Goal: Task Accomplishment & Management: Complete application form

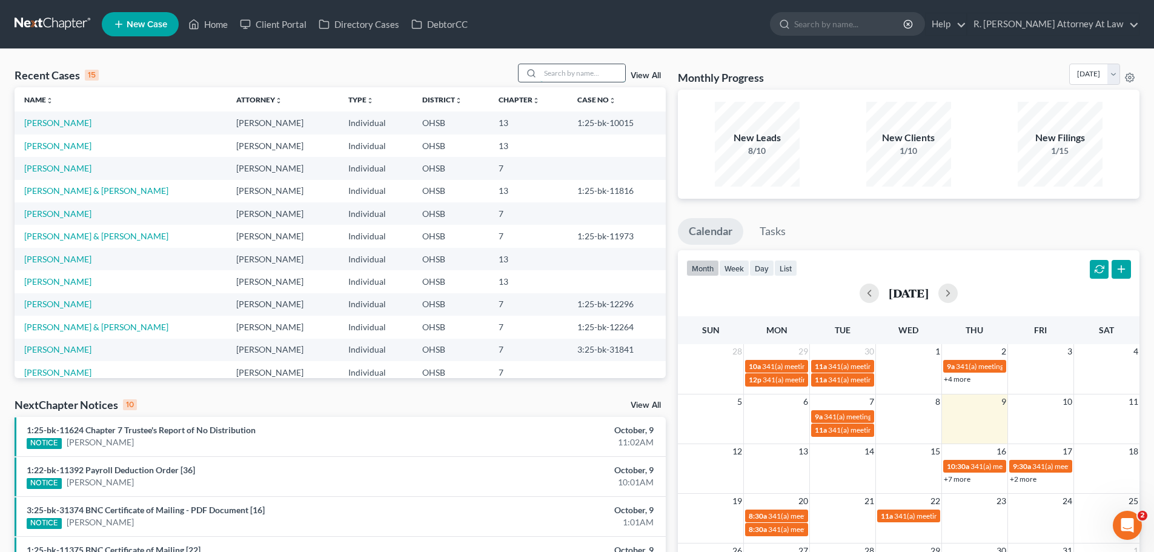
click at [588, 73] on input "search" at bounding box center [582, 73] width 85 height 18
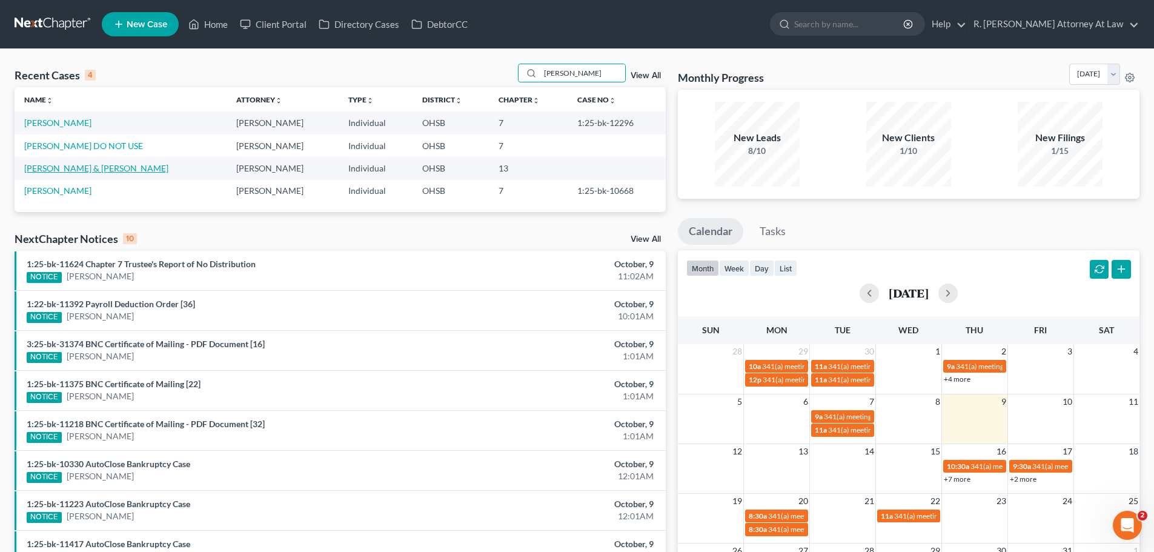
type input "[PERSON_NAME]"
click at [99, 171] on link "[PERSON_NAME] & [PERSON_NAME]" at bounding box center [96, 168] width 144 height 10
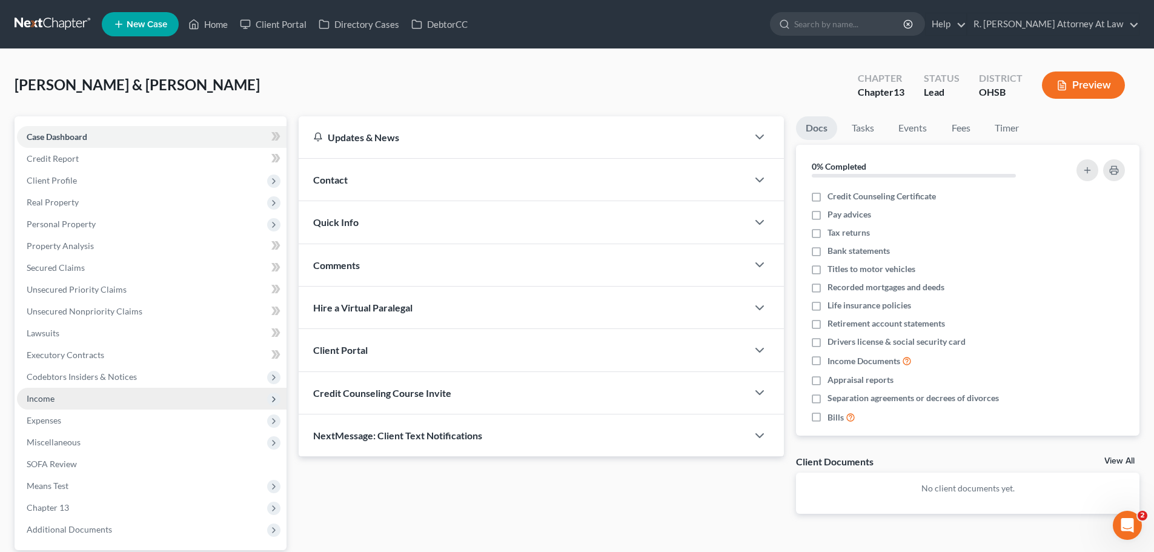
click at [33, 404] on span "Income" at bounding box center [152, 399] width 270 height 22
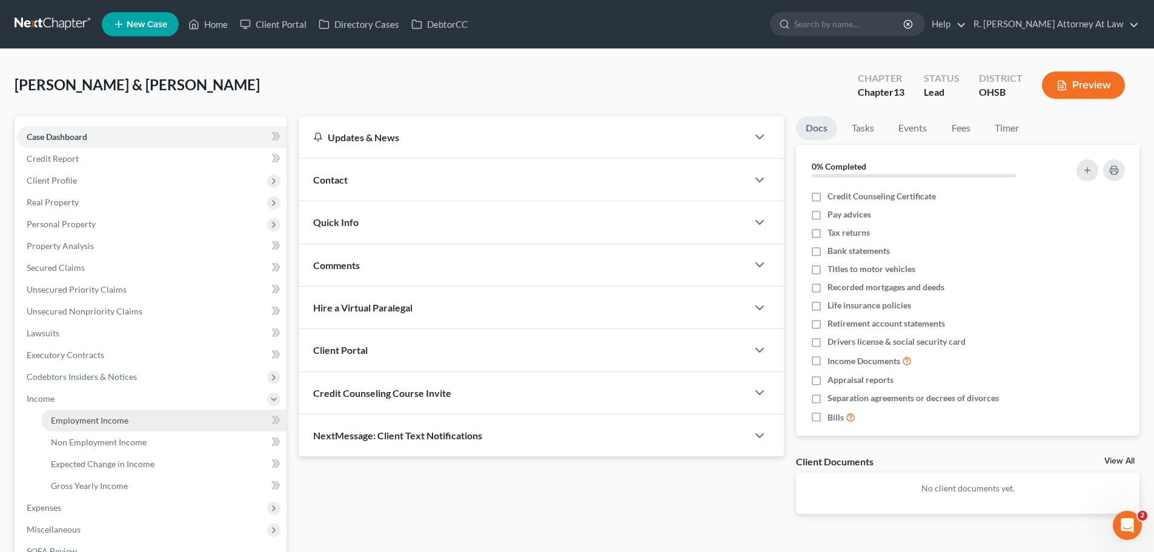
click at [73, 430] on link "Employment Income" at bounding box center [163, 421] width 245 height 22
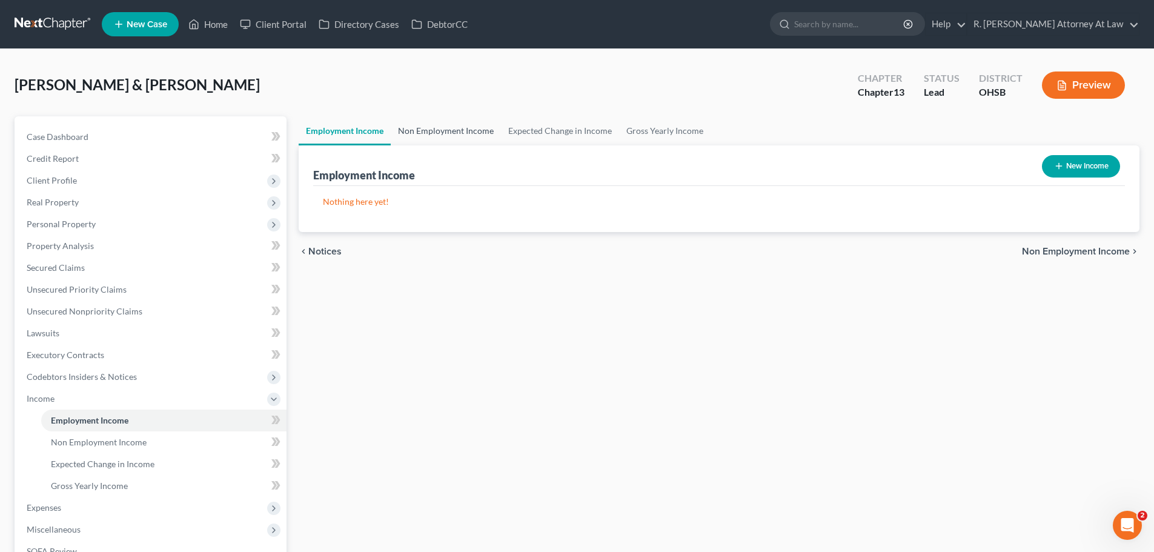
drag, startPoint x: 459, startPoint y: 124, endPoint x: 451, endPoint y: 120, distance: 8.9
click at [459, 124] on link "Non Employment Income" at bounding box center [446, 130] width 110 height 29
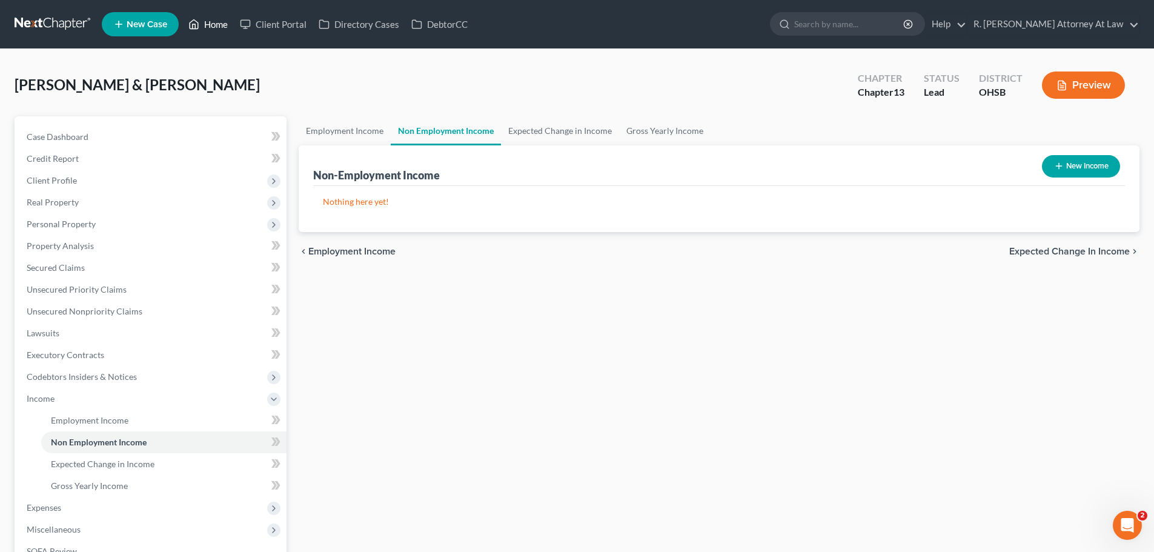
click at [216, 27] on link "Home" at bounding box center [208, 24] width 52 height 22
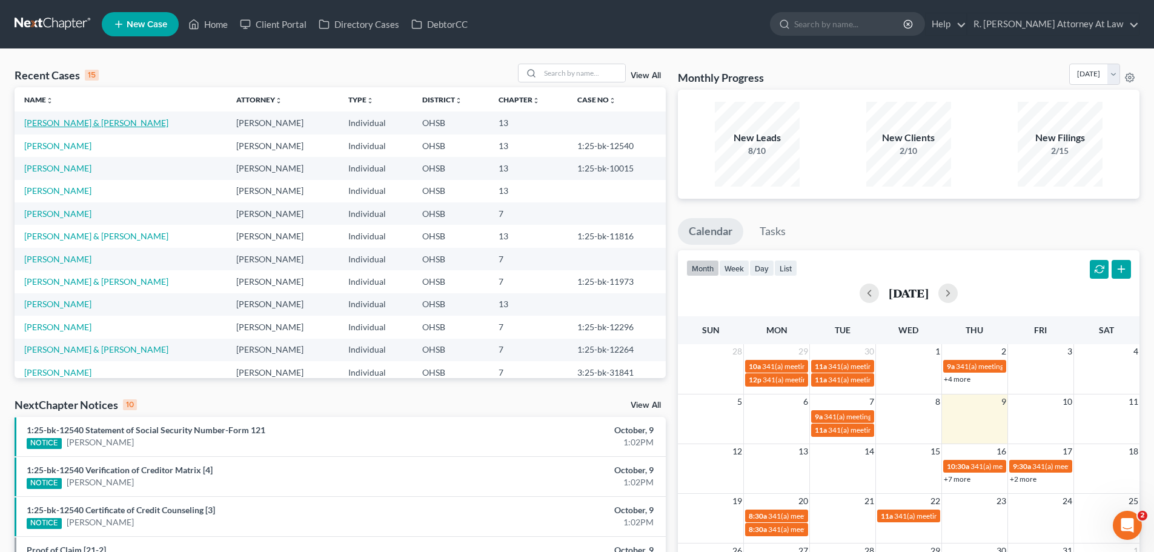
click at [91, 122] on link "[PERSON_NAME] & [PERSON_NAME]" at bounding box center [96, 123] width 144 height 10
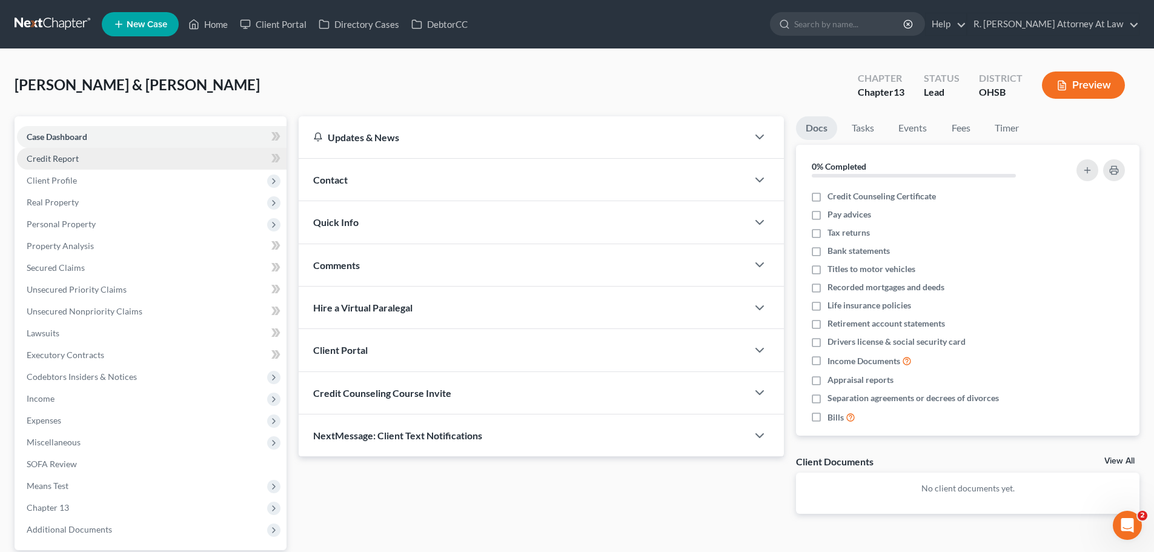
drag, startPoint x: 650, startPoint y: 79, endPoint x: 220, endPoint y: 155, distance: 436.8
click at [648, 79] on div "[PERSON_NAME] & [PERSON_NAME] Upgraded Chapter Chapter 13 Status [GEOGRAPHIC_DA…" at bounding box center [577, 90] width 1125 height 53
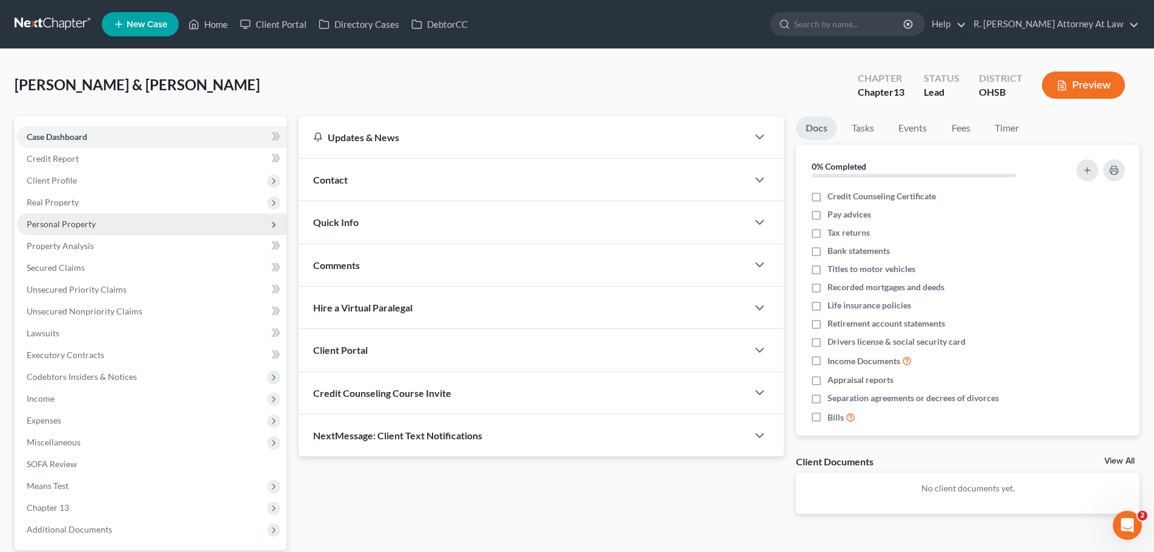
click at [52, 224] on span "Personal Property" at bounding box center [61, 224] width 69 height 10
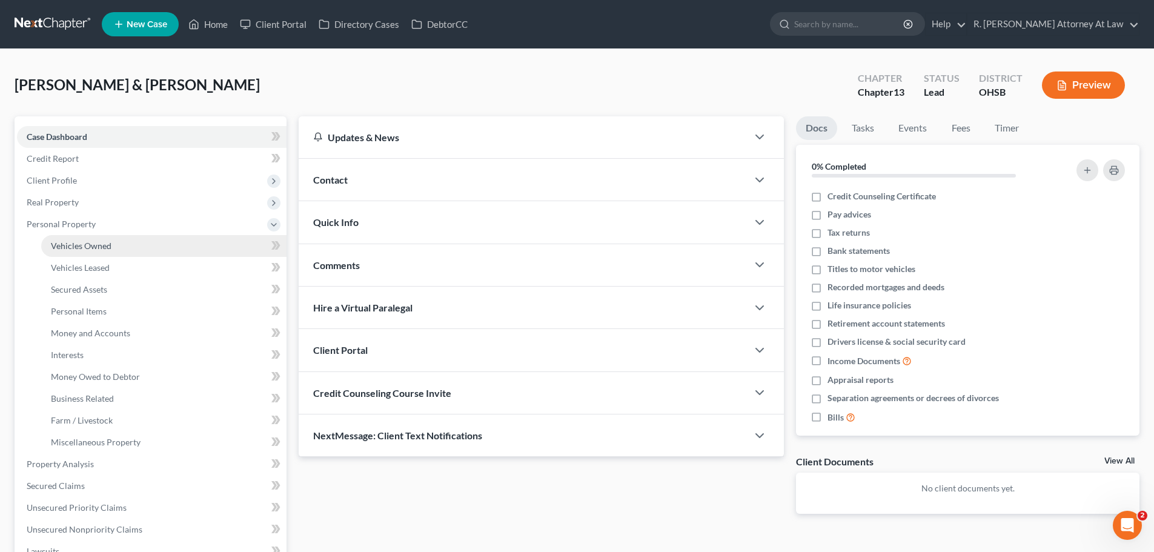
click at [82, 244] on span "Vehicles Owned" at bounding box center [81, 246] width 61 height 10
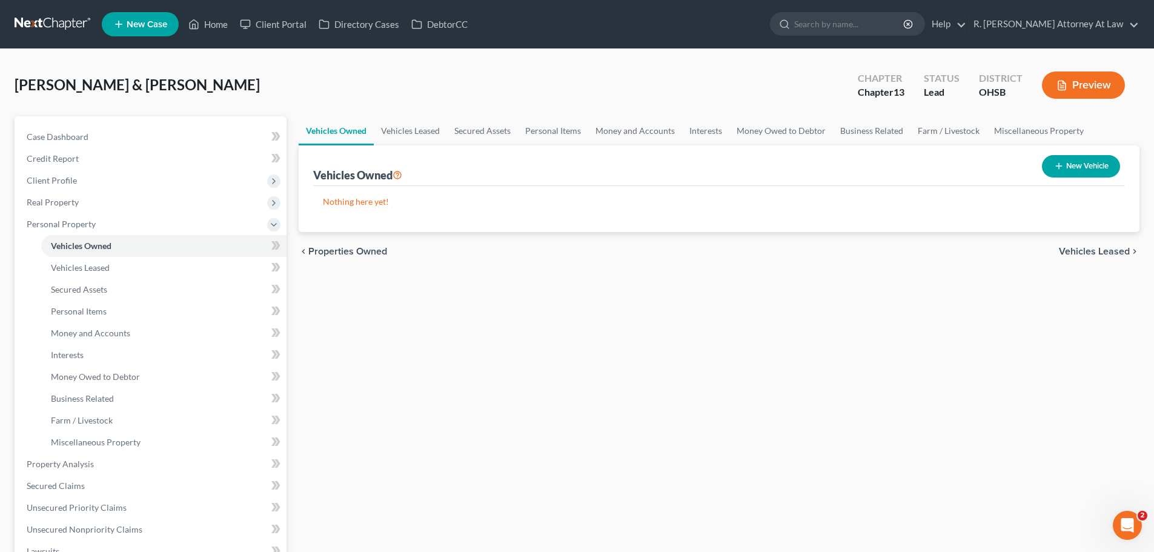
click at [520, 71] on div "[PERSON_NAME] & [PERSON_NAME] Upgraded Chapter Chapter 13 Status [GEOGRAPHIC_DA…" at bounding box center [577, 90] width 1125 height 53
click at [1069, 170] on button "New Vehicle" at bounding box center [1081, 166] width 78 height 22
select select "0"
select select "2"
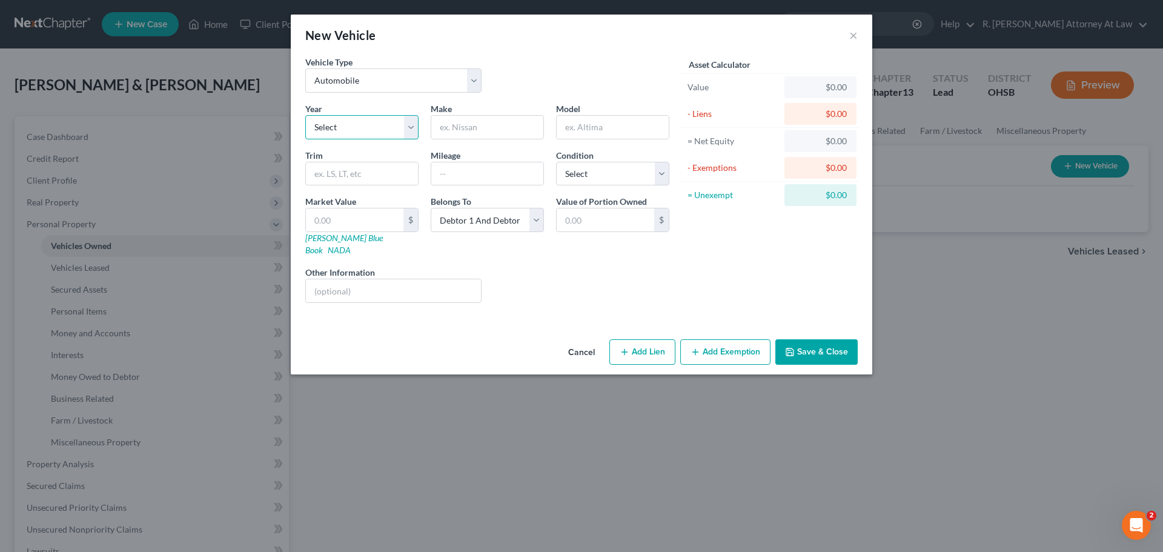
click at [347, 131] on select "Select 2026 2025 2024 2023 2022 2021 2020 2019 2018 2017 2016 2015 2014 2013 20…" at bounding box center [361, 127] width 113 height 24
select select "12"
click at [305, 115] on select "Select 2026 2025 2024 2023 2022 2021 2020 2019 2018 2017 2016 2015 2014 2013 20…" at bounding box center [361, 127] width 113 height 24
click at [470, 129] on input "text" at bounding box center [487, 127] width 112 height 23
type input "Chevrolet"
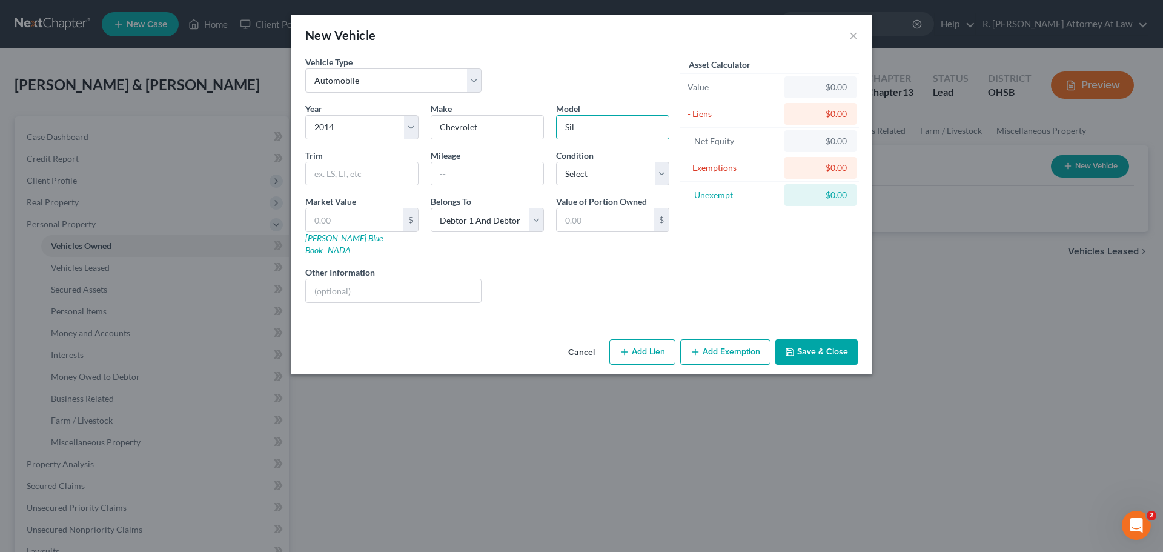
click at [556, 73] on div "Vehicle Type Select Automobile Truck Trailer Watercraft Aircraft Motor Home Atv…" at bounding box center [487, 79] width 376 height 47
click at [622, 124] on input "Sil" at bounding box center [613, 127] width 112 height 23
type input "Silverado"
click at [820, 339] on button "Save & Close" at bounding box center [817, 351] width 82 height 25
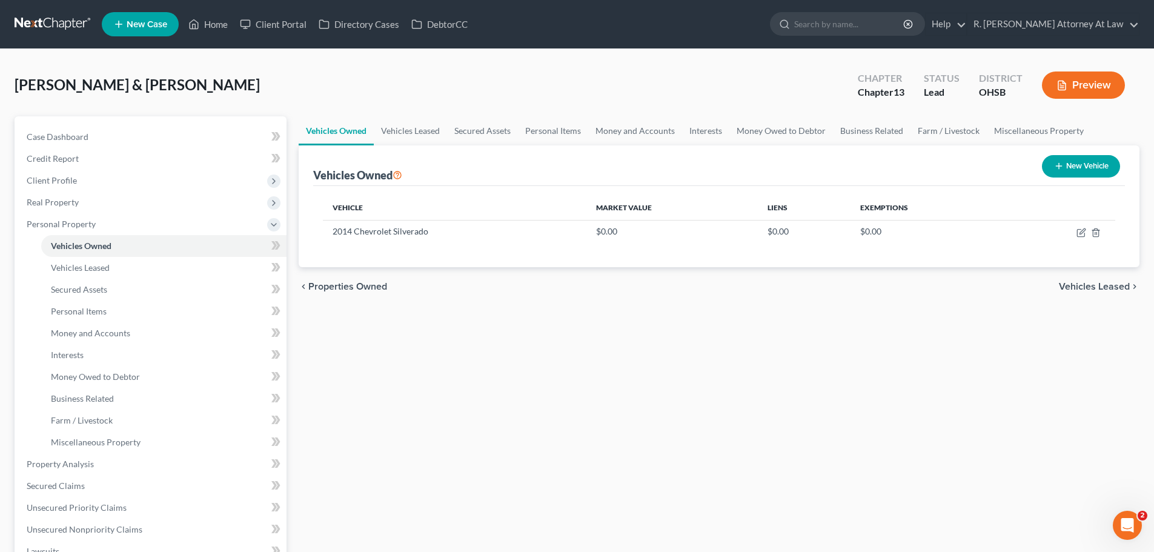
click at [1055, 167] on icon "button" at bounding box center [1059, 166] width 10 height 10
select select "0"
select select "2"
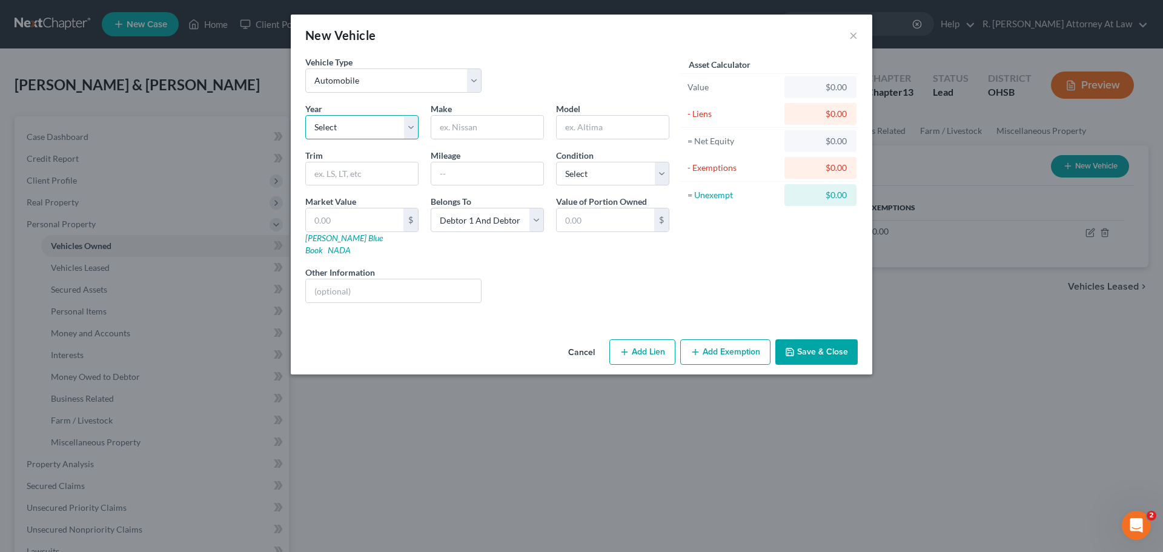
click at [358, 135] on select "Select 2026 2025 2024 2023 2022 2021 2020 2019 2018 2017 2016 2015 2014 2013 20…" at bounding box center [361, 127] width 113 height 24
select select "12"
click at [305, 115] on select "Select 2026 2025 2024 2023 2022 2021 2020 2019 2018 2017 2016 2015 2014 2013 20…" at bounding box center [361, 127] width 113 height 24
click at [480, 135] on input "text" at bounding box center [487, 127] width 112 height 23
type input "Ford"
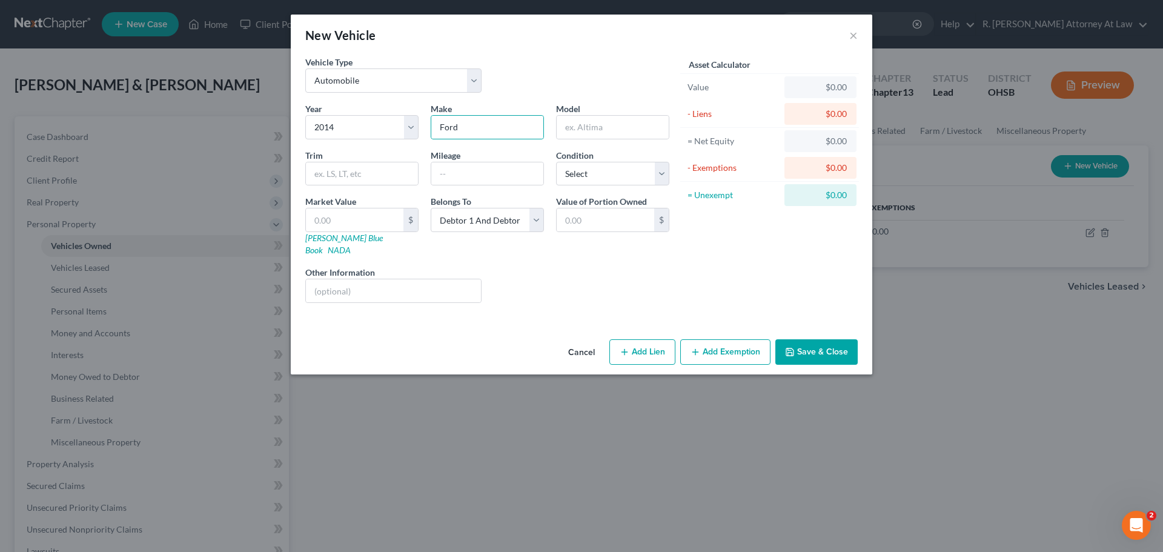
drag, startPoint x: 806, startPoint y: 337, endPoint x: 827, endPoint y: 307, distance: 36.1
click at [806, 339] on button "Save & Close" at bounding box center [817, 351] width 82 height 25
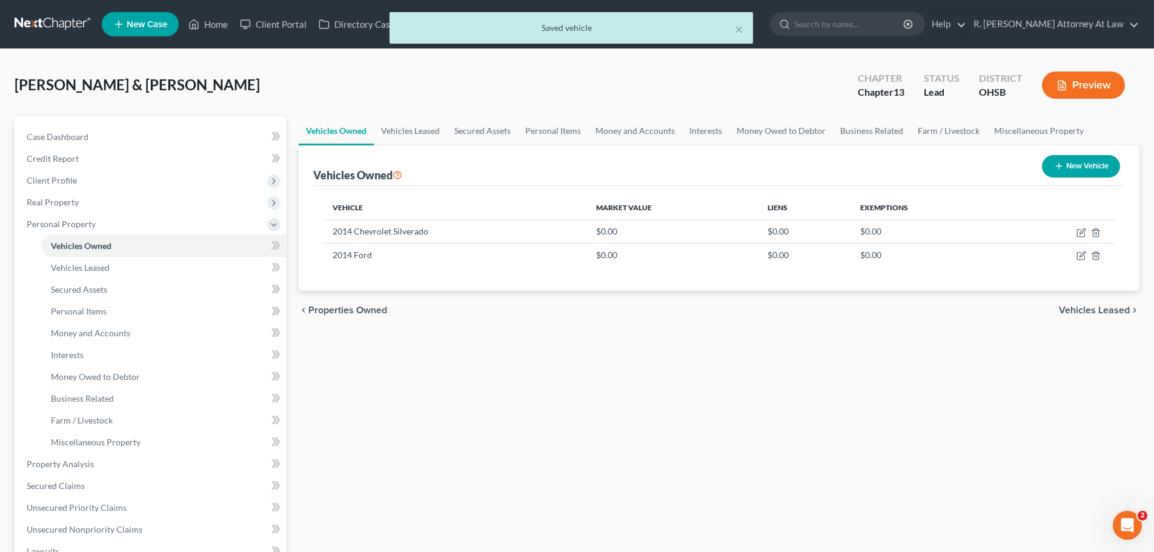
click at [1060, 155] on button "New Vehicle" at bounding box center [1081, 166] width 78 height 22
select select "0"
select select "2"
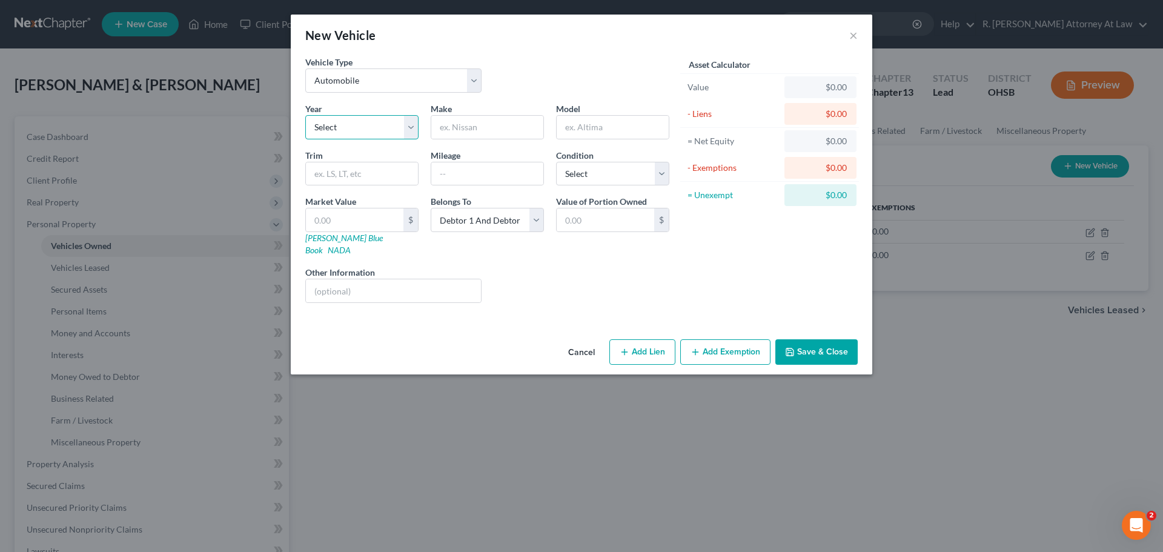
click at [334, 133] on select "Select 2026 2025 2024 2023 2022 2021 2020 2019 2018 2017 2016 2015 2014 2013 20…" at bounding box center [361, 127] width 113 height 24
click at [305, 115] on select "Select 2026 2025 2024 2023 2022 2021 2020 2019 2018 2017 2016 2015 2014 2013 20…" at bounding box center [361, 127] width 113 height 24
click at [352, 140] on div "Year Select 2026 2025 2024 2023 2022 2021 2020 2019 2018 2017 2016 2015 2014 20…" at bounding box center [487, 207] width 376 height 210
click at [359, 140] on div "Year Select 2026 2025 2024 2023 2022 2021 2020 2019 2018 2017 2016 2015 2014 20…" at bounding box center [487, 207] width 376 height 210
select select "24"
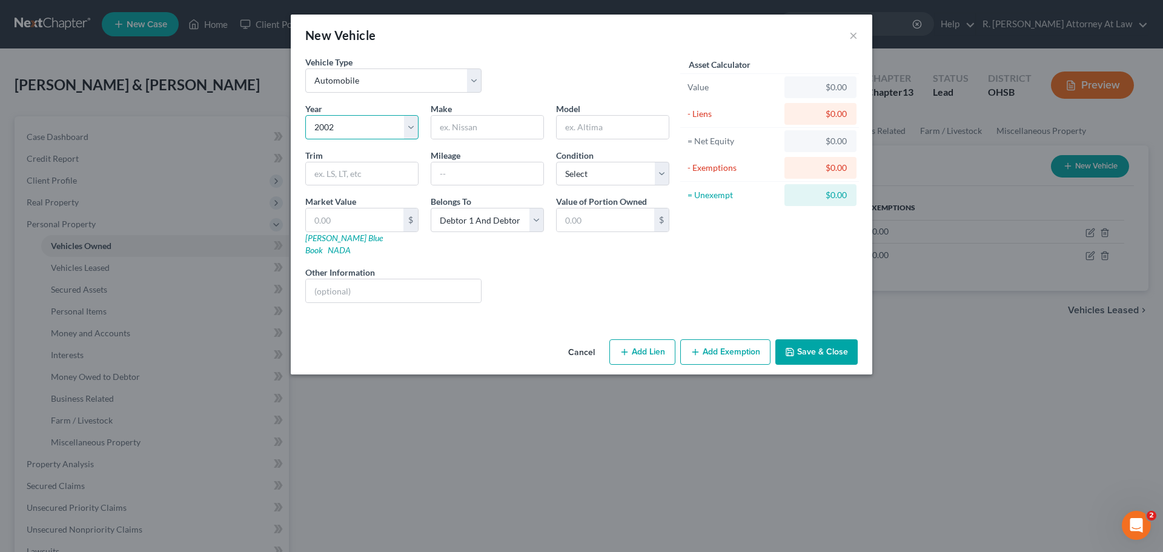
click at [305, 115] on select "Select 2026 2025 2024 2023 2022 2021 2020 2019 2018 2017 2016 2015 2014 2013 20…" at bounding box center [361, 127] width 113 height 24
click at [478, 218] on select "Select Debtor 1 Only Debtor 2 Only Debtor 1 And Debtor 2 Only At Least One Of T…" at bounding box center [487, 220] width 113 height 24
select select "0"
click at [431, 208] on select "Select Debtor 1 Only Debtor 2 Only Debtor 1 And Debtor 2 Only At Least One Of T…" at bounding box center [487, 220] width 113 height 24
click at [465, 140] on div "Year Select 2026 2025 2024 2023 2022 2021 2020 2019 2018 2017 2016 2015 2014 20…" at bounding box center [487, 207] width 376 height 210
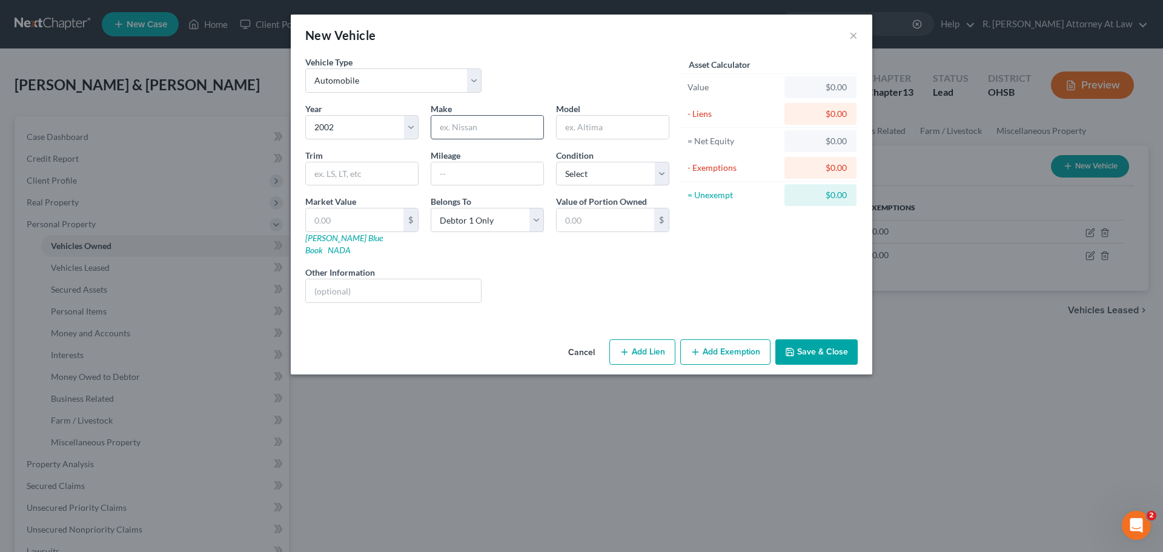
click at [464, 135] on input "text" at bounding box center [487, 127] width 112 height 23
type input "Chevrolet"
click at [613, 129] on input "text" at bounding box center [613, 127] width 112 height 23
type input "Silverado"
drag, startPoint x: 793, startPoint y: 333, endPoint x: 799, endPoint y: 333, distance: 6.7
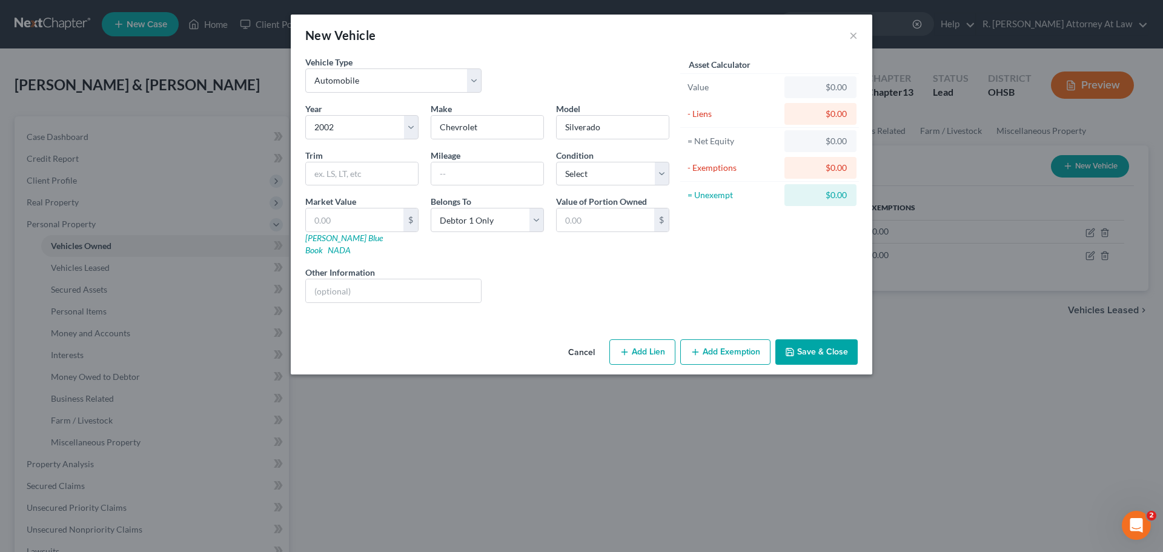
click at [796, 339] on button "Save & Close" at bounding box center [817, 351] width 82 height 25
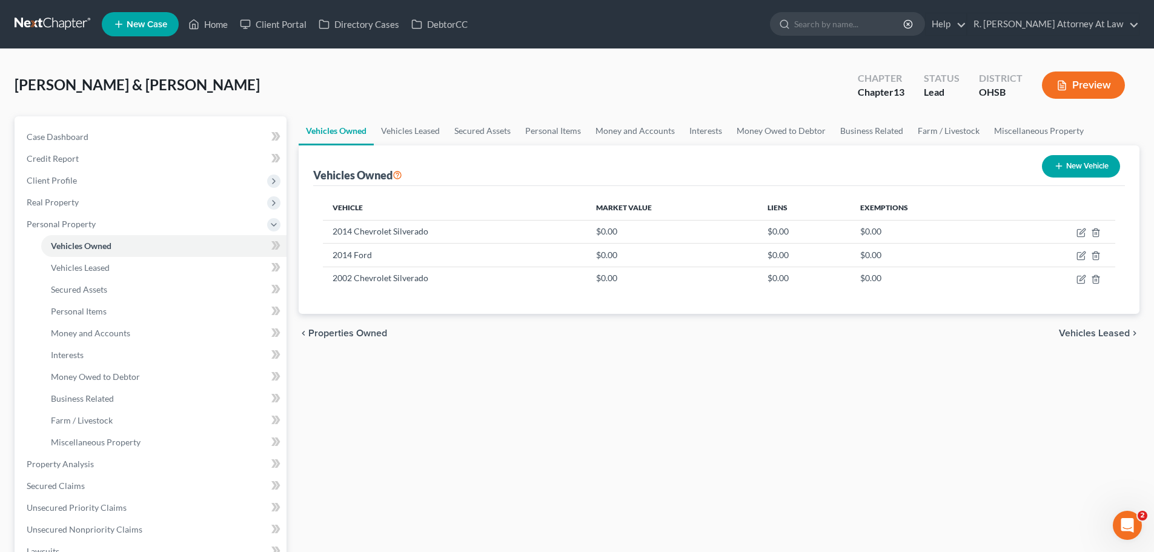
click at [685, 79] on div "[PERSON_NAME] & [PERSON_NAME] Upgraded Chapter Chapter 13 Status [GEOGRAPHIC_DA…" at bounding box center [577, 90] width 1125 height 53
click at [354, 433] on div "Vehicles Owned Vehicles Leased Secured Assets Personal Items Money and Accounts…" at bounding box center [719, 477] width 853 height 722
click at [1081, 234] on icon "button" at bounding box center [1082, 230] width 5 height 5
select select "0"
select select "12"
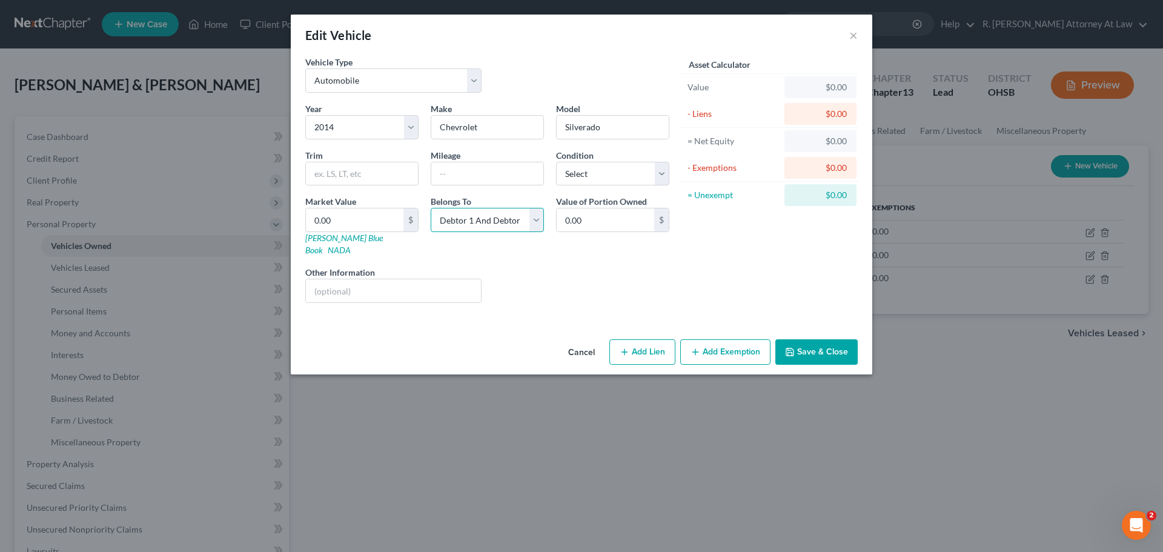
click at [470, 219] on select "Select Debtor 1 Only Debtor 2 Only Debtor 1 And Debtor 2 Only At Least One Of T…" at bounding box center [487, 220] width 113 height 24
select select "0"
click at [431, 208] on select "Select Debtor 1 Only Debtor 2 Only Debtor 1 And Debtor 2 Only At Least One Of T…" at bounding box center [487, 220] width 113 height 24
click at [834, 343] on button "Save & Close" at bounding box center [817, 351] width 82 height 25
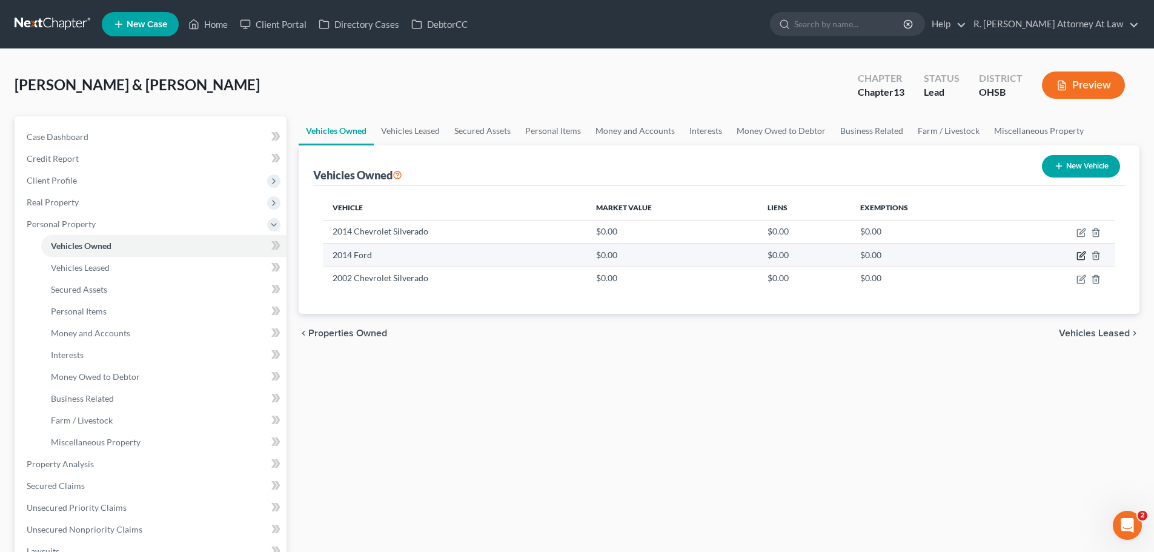
click at [1084, 256] on icon "button" at bounding box center [1082, 256] width 10 height 10
select select "0"
select select "12"
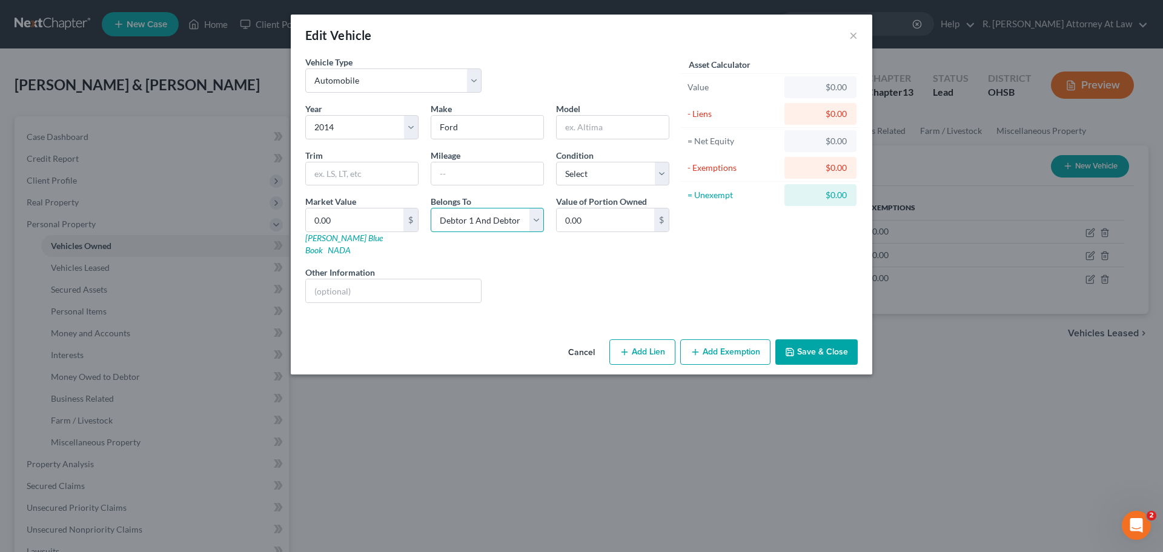
click at [480, 225] on select "Select Debtor 1 Only Debtor 2 Only Debtor 1 And Debtor 2 Only At Least One Of T…" at bounding box center [487, 220] width 113 height 24
select select "1"
click at [431, 208] on select "Select Debtor 1 Only Debtor 2 Only Debtor 1 And Debtor 2 Only At Least One Of T…" at bounding box center [487, 220] width 113 height 24
click at [809, 339] on button "Save & Close" at bounding box center [817, 351] width 82 height 25
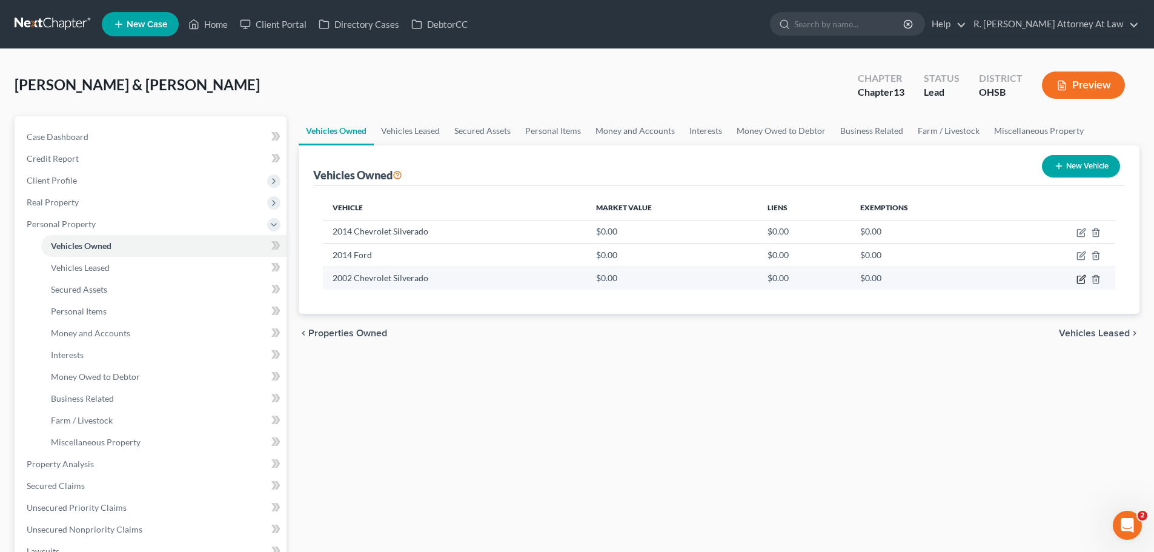
click at [1083, 281] on icon "button" at bounding box center [1082, 279] width 10 height 10
select select "0"
select select "24"
select select "0"
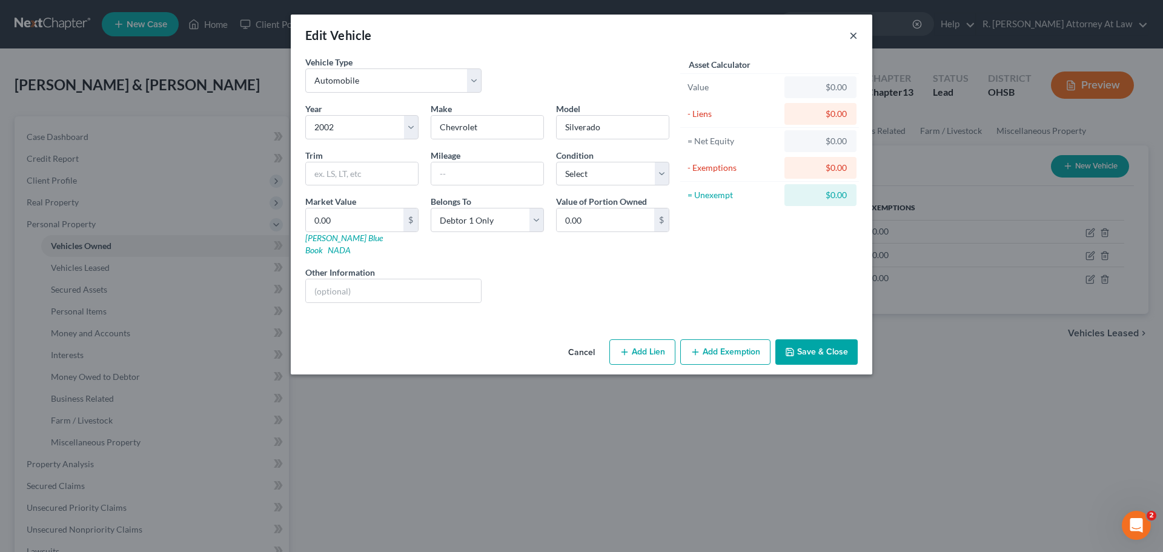
drag, startPoint x: 852, startPoint y: 33, endPoint x: 876, endPoint y: 22, distance: 26.8
click at [852, 33] on button "×" at bounding box center [854, 35] width 8 height 15
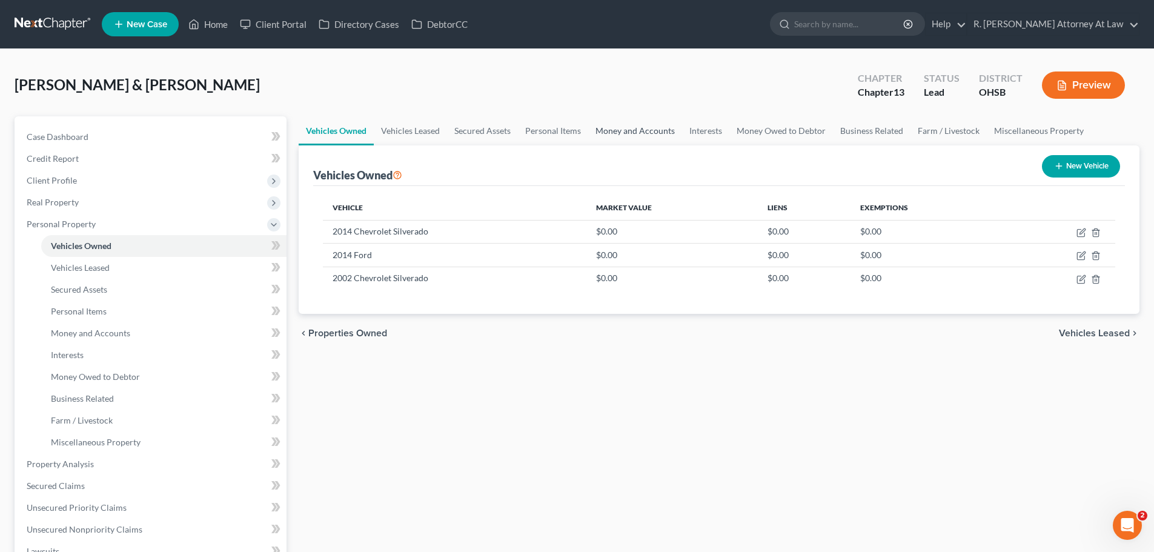
click at [641, 127] on link "Money and Accounts" at bounding box center [635, 130] width 94 height 29
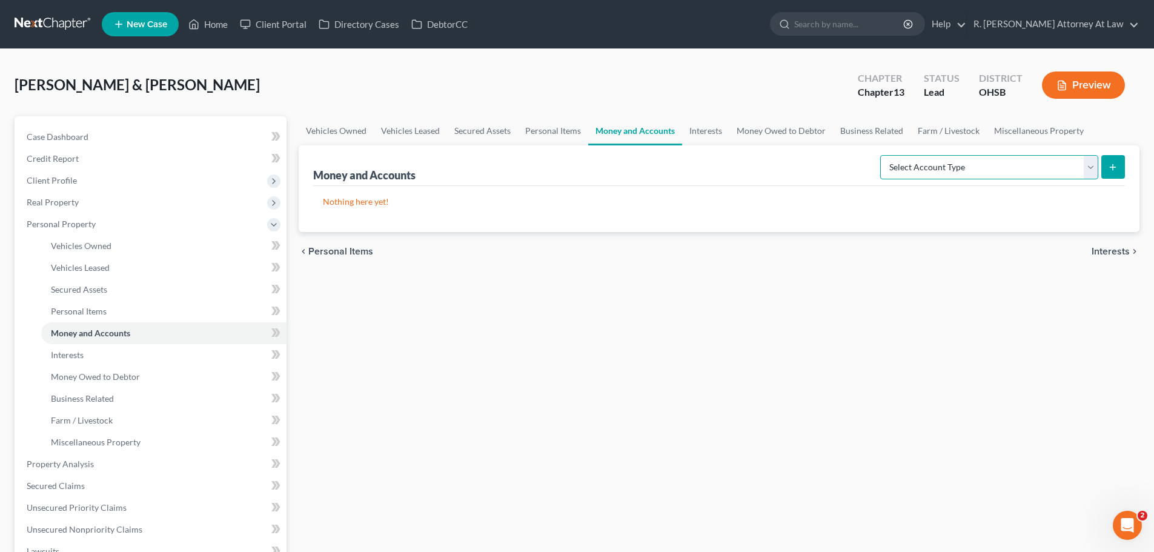
click at [940, 173] on select "Select Account Type Brokerage Cash on Hand Certificates of Deposit Checking Acc…" at bounding box center [989, 167] width 218 height 24
select select "checking"
click at [883, 155] on select "Select Account Type Brokerage Cash on Hand Certificates of Deposit Checking Acc…" at bounding box center [989, 167] width 218 height 24
click at [1116, 165] on icon "submit" at bounding box center [1113, 167] width 10 height 10
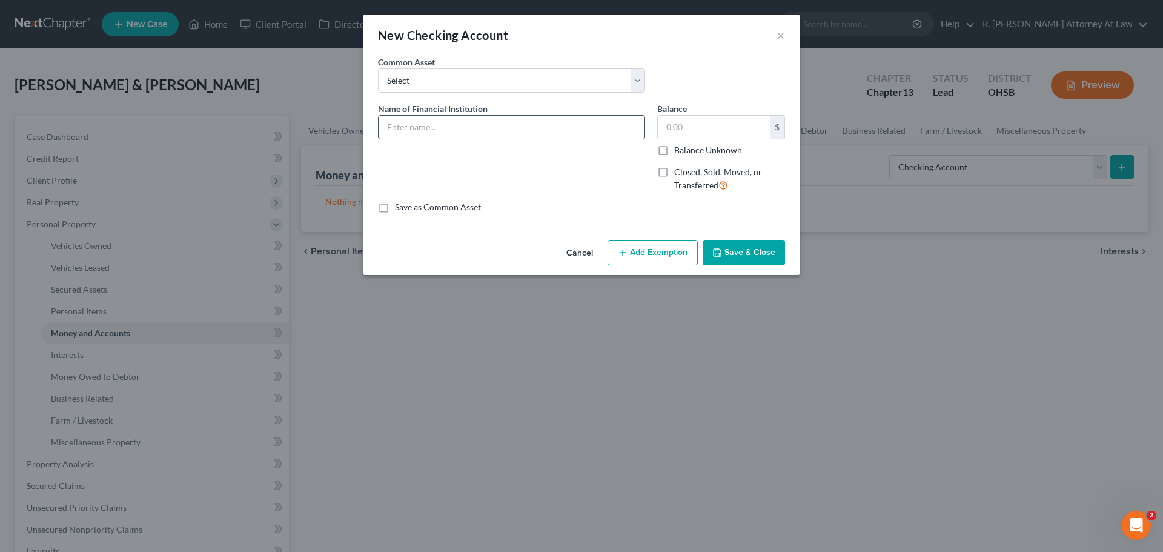
click at [444, 130] on input "text" at bounding box center [512, 127] width 266 height 23
type input "Cash App"
click at [740, 247] on button "Save & Close" at bounding box center [744, 252] width 82 height 25
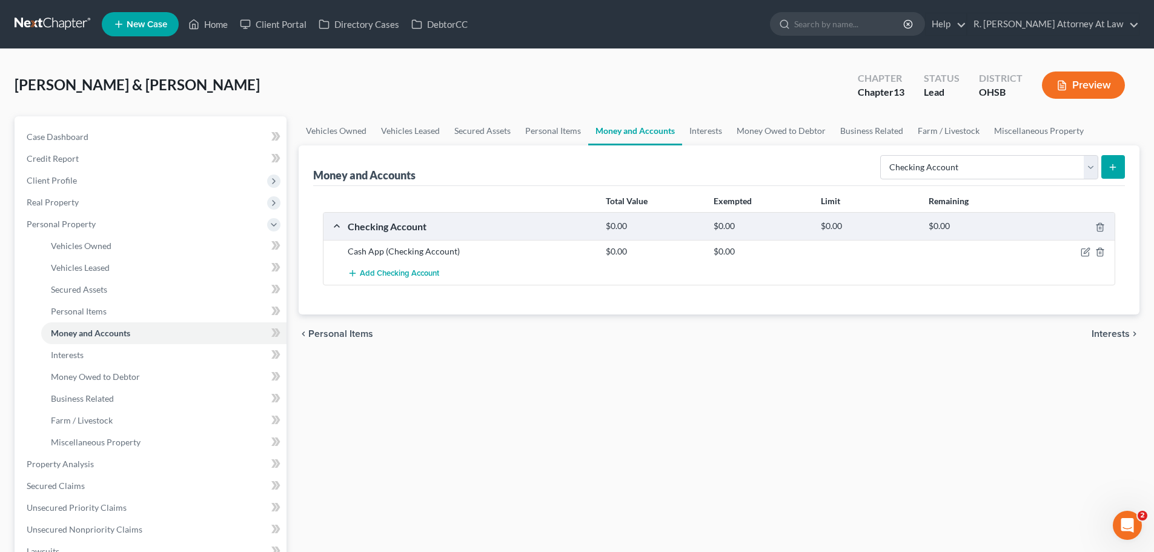
click at [1116, 175] on button "submit" at bounding box center [1114, 167] width 24 height 24
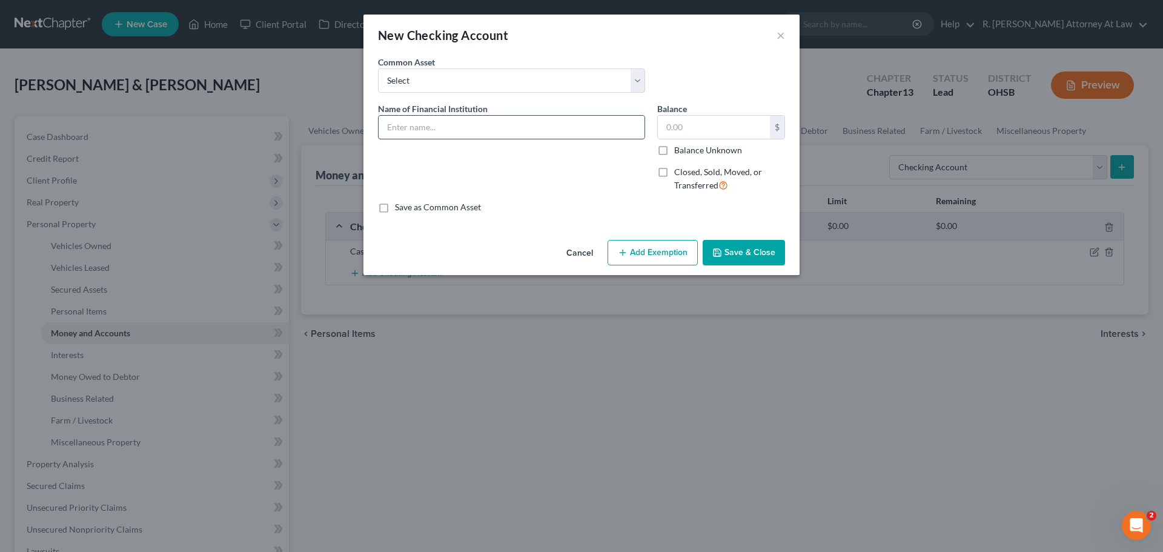
click at [416, 129] on input "text" at bounding box center [512, 127] width 266 height 23
type input "Venmo"
click at [723, 247] on button "Save & Close" at bounding box center [744, 252] width 82 height 25
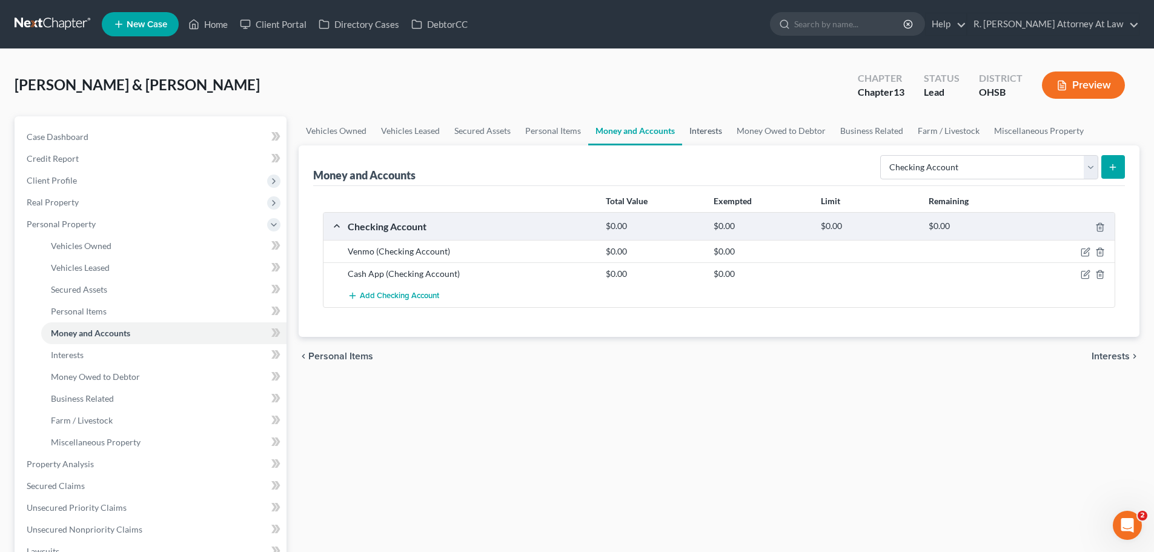
click at [703, 135] on link "Interests" at bounding box center [705, 130] width 47 height 29
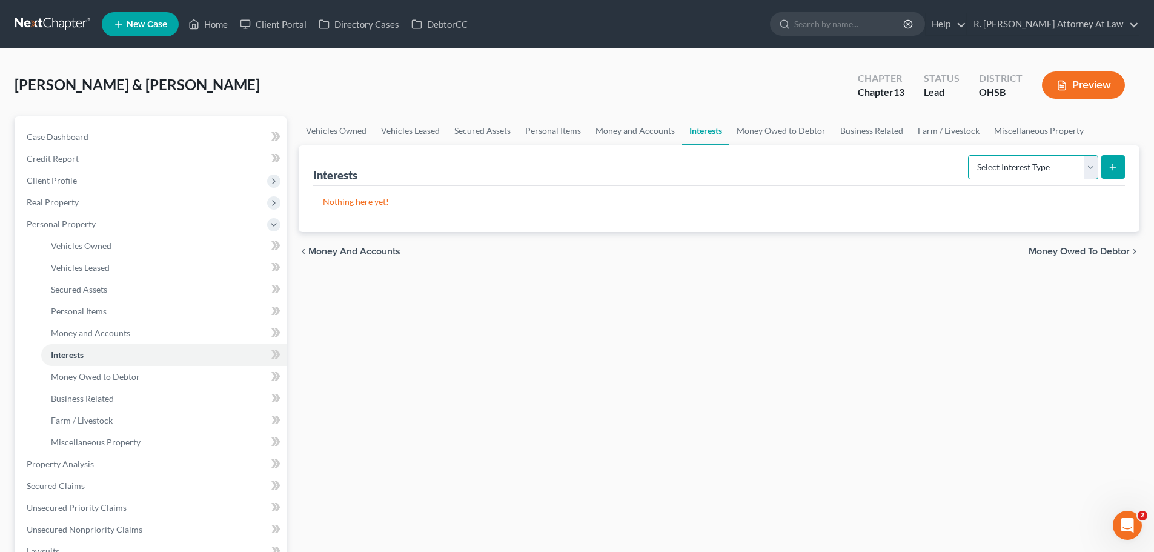
click at [996, 171] on select "Select Interest Type 401K Annuity Bond Education IRA Government Bond Government…" at bounding box center [1033, 167] width 130 height 24
select select "401k"
click at [969, 155] on select "Select Interest Type 401K Annuity Bond Education IRA Government Bond Government…" at bounding box center [1033, 167] width 130 height 24
click at [1114, 164] on icon "submit" at bounding box center [1113, 167] width 10 height 10
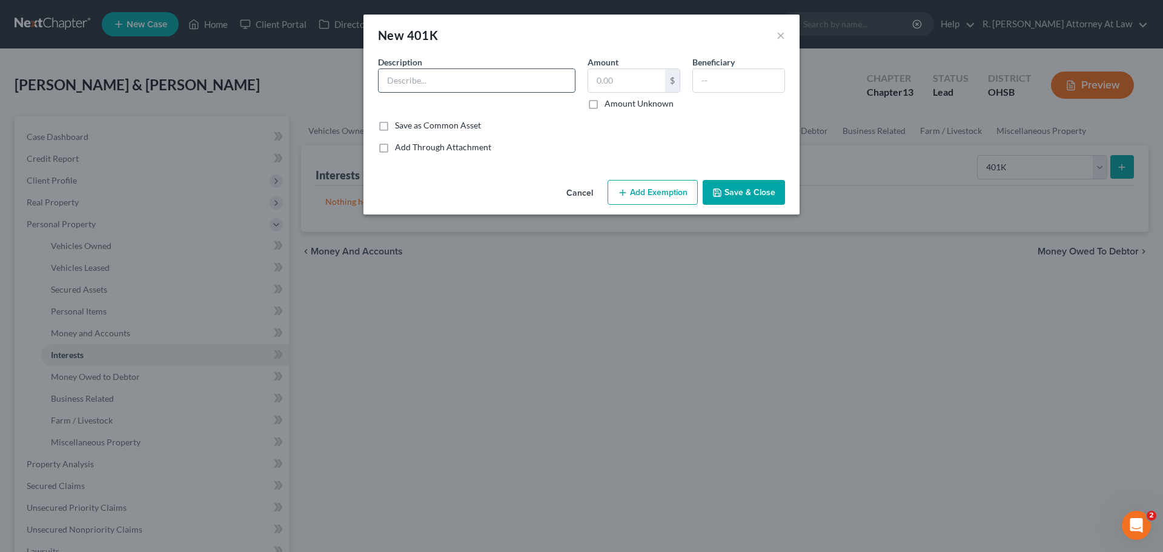
drag, startPoint x: 485, startPoint y: 82, endPoint x: 470, endPoint y: 92, distance: 17.8
click at [485, 82] on input "text" at bounding box center [477, 80] width 196 height 23
type input "401k"
click at [748, 187] on button "Save & Close" at bounding box center [744, 192] width 82 height 25
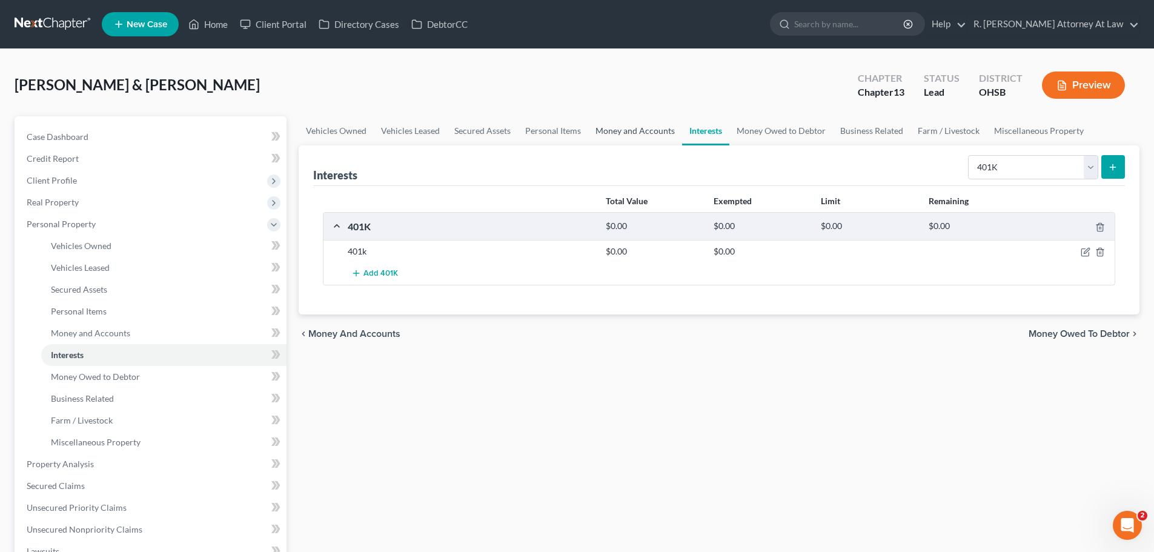
click at [623, 131] on link "Money and Accounts" at bounding box center [635, 130] width 94 height 29
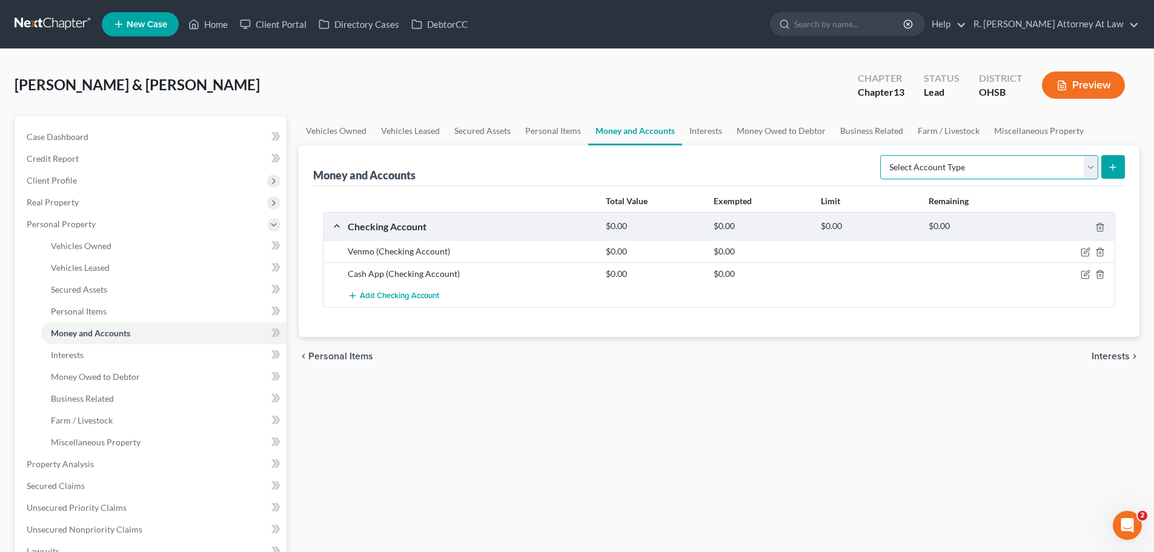
click at [969, 168] on select "Select Account Type Brokerage Cash on Hand Certificates of Deposit Checking Acc…" at bounding box center [989, 167] width 218 height 24
select select "checking"
click at [883, 155] on select "Select Account Type Brokerage Cash on Hand Certificates of Deposit Checking Acc…" at bounding box center [989, 167] width 218 height 24
click at [1107, 166] on button "submit" at bounding box center [1114, 167] width 24 height 24
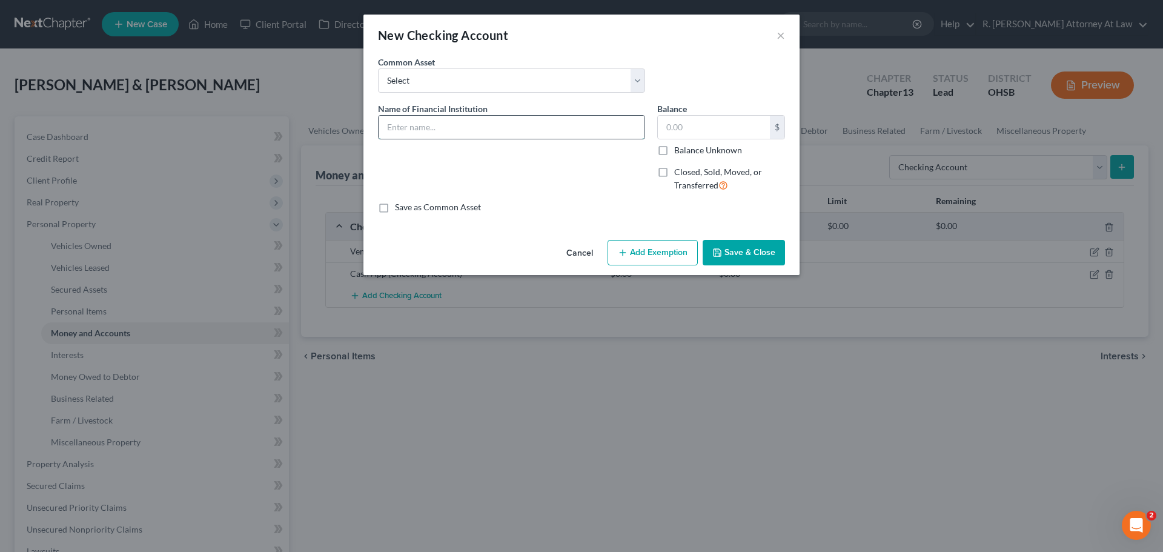
click at [446, 131] on input "text" at bounding box center [512, 127] width 266 height 23
type input "Greenlight"
click at [743, 235] on div "An exemption set must first be selected from the Filing Information section. Co…" at bounding box center [582, 145] width 436 height 179
click at [743, 245] on button "Save & Close" at bounding box center [744, 252] width 82 height 25
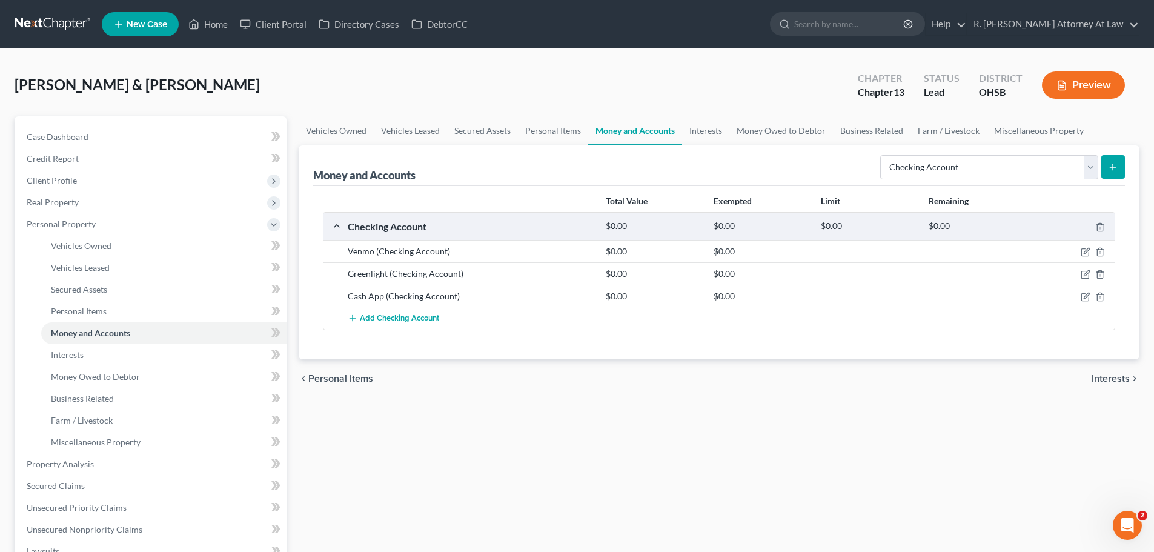
click at [410, 315] on span "Add Checking Account" at bounding box center [399, 319] width 79 height 10
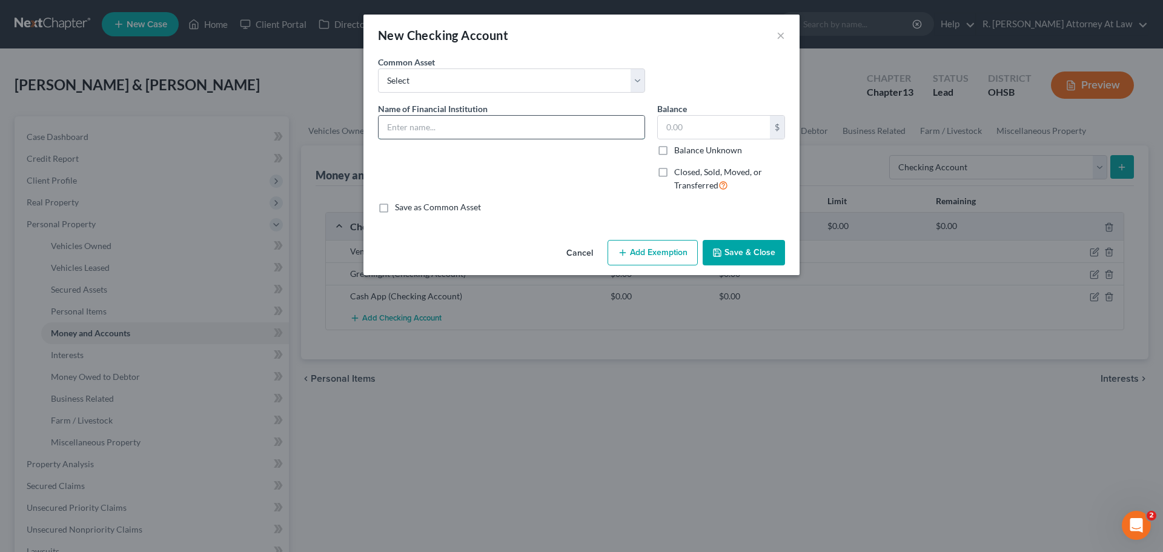
click at [452, 130] on input "text" at bounding box center [512, 127] width 266 height 23
type input "North Side Bank #5930"
click at [722, 246] on button "Save & Close" at bounding box center [744, 252] width 82 height 25
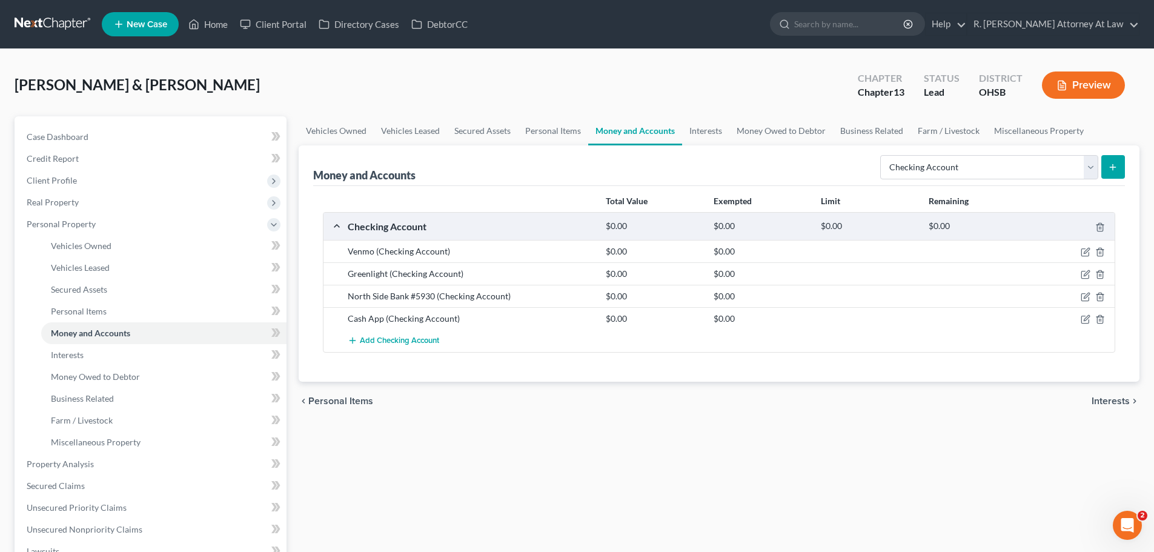
click at [1108, 162] on icon "submit" at bounding box center [1113, 167] width 10 height 10
click at [396, 339] on span "Add Checking Account" at bounding box center [399, 341] width 79 height 10
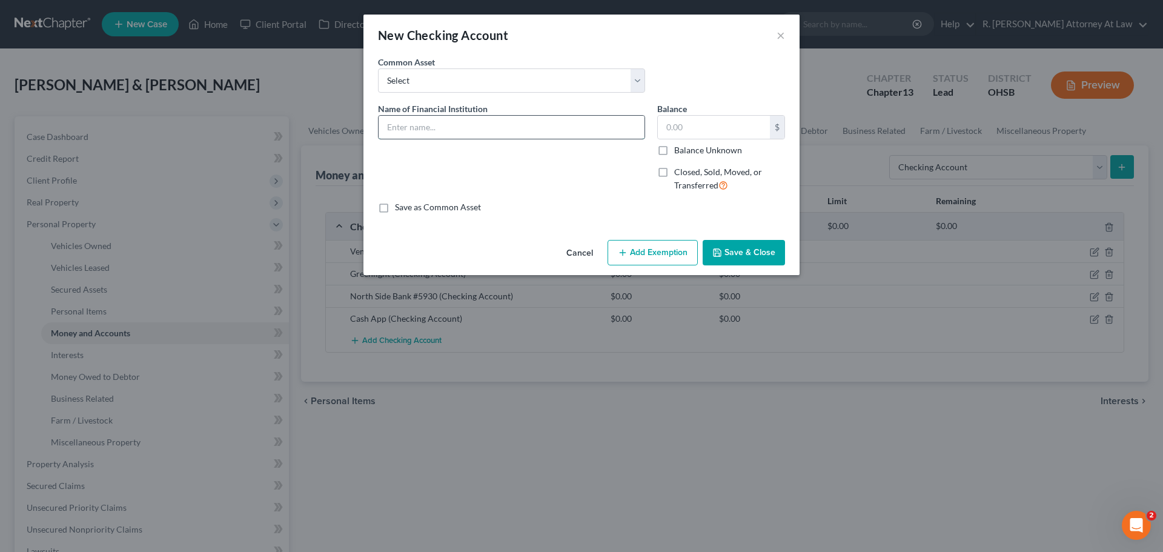
click at [444, 118] on input "text" at bounding box center [512, 127] width 266 height 23
type input "North Side Bank #7005"
click at [737, 254] on button "Save & Close" at bounding box center [744, 252] width 82 height 25
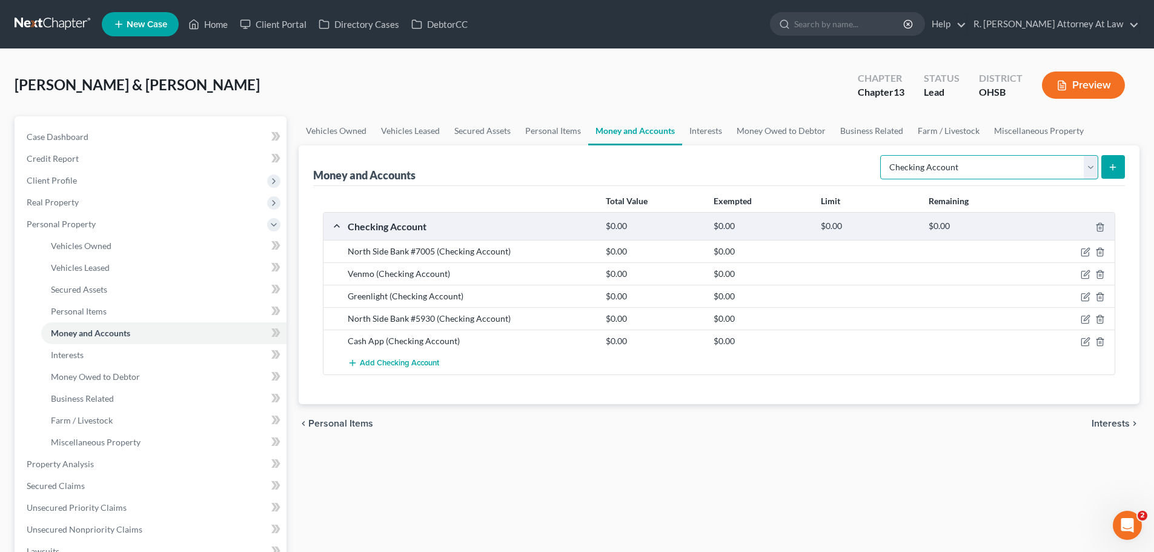
click at [996, 165] on select "Select Account Type Brokerage Cash on Hand Certificates of Deposit Checking Acc…" at bounding box center [989, 167] width 218 height 24
select select "savings"
click at [883, 155] on select "Select Account Type Brokerage Cash on Hand Certificates of Deposit Checking Acc…" at bounding box center [989, 167] width 218 height 24
click at [1118, 166] on icon "submit" at bounding box center [1113, 167] width 10 height 10
click at [1113, 171] on icon "submit" at bounding box center [1113, 167] width 10 height 10
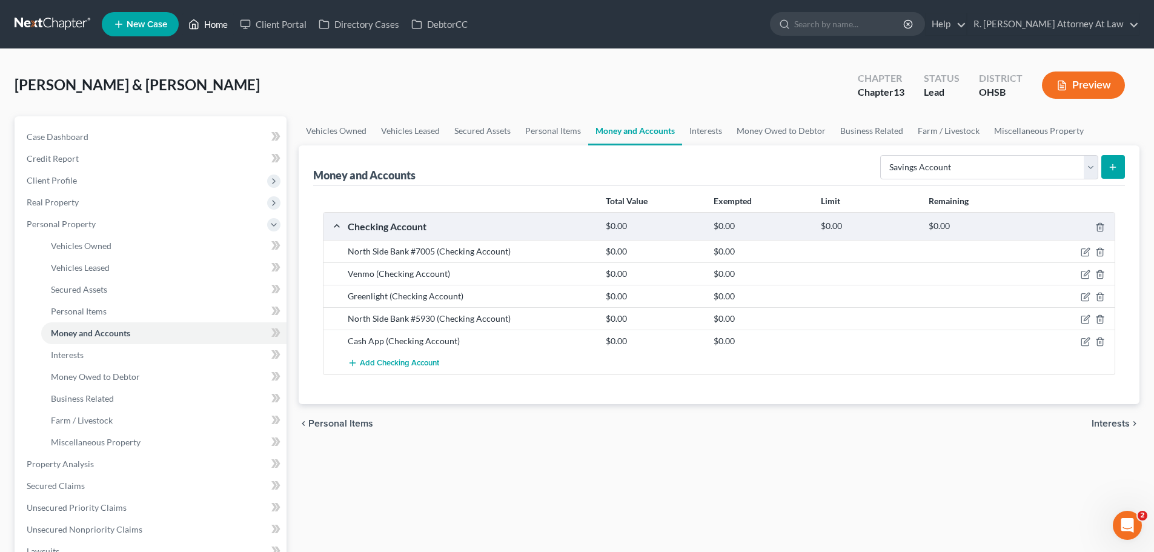
click at [210, 24] on link "Home" at bounding box center [208, 24] width 52 height 22
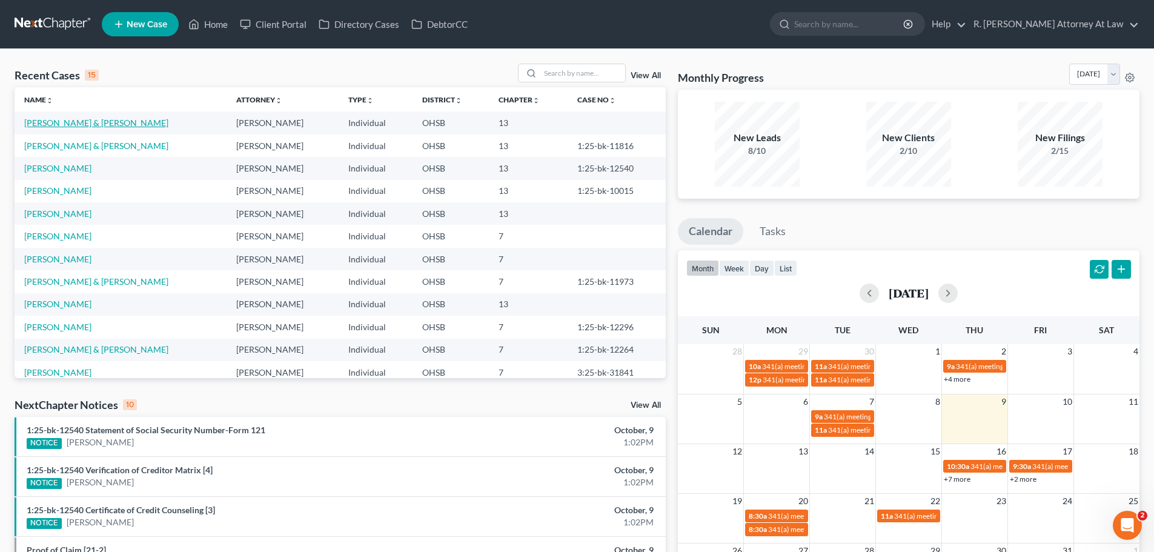
click at [70, 118] on link "[PERSON_NAME] & [PERSON_NAME]" at bounding box center [96, 123] width 144 height 10
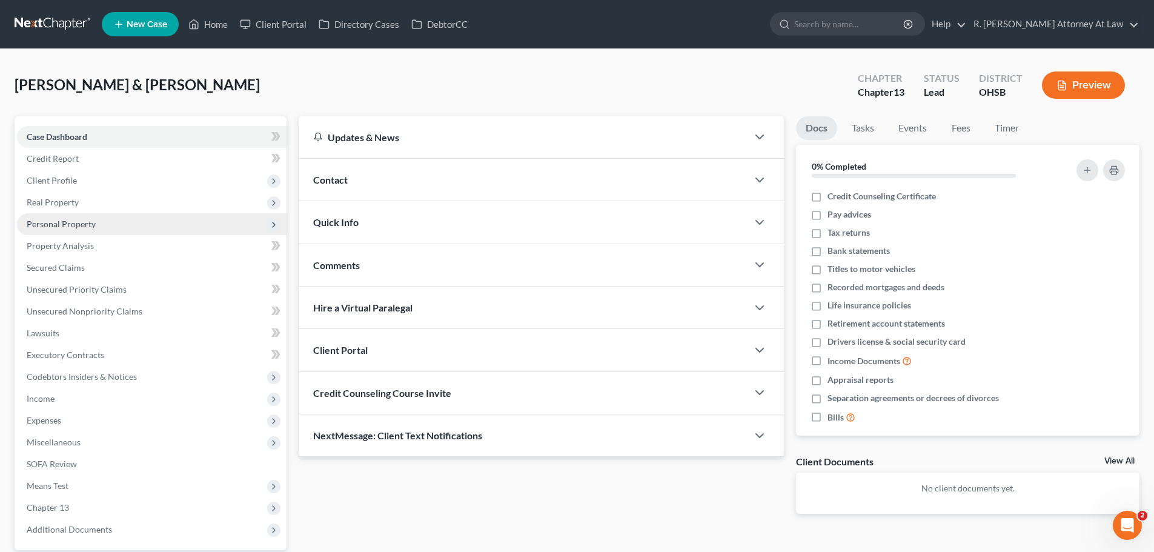
click at [76, 230] on span "Personal Property" at bounding box center [152, 224] width 270 height 22
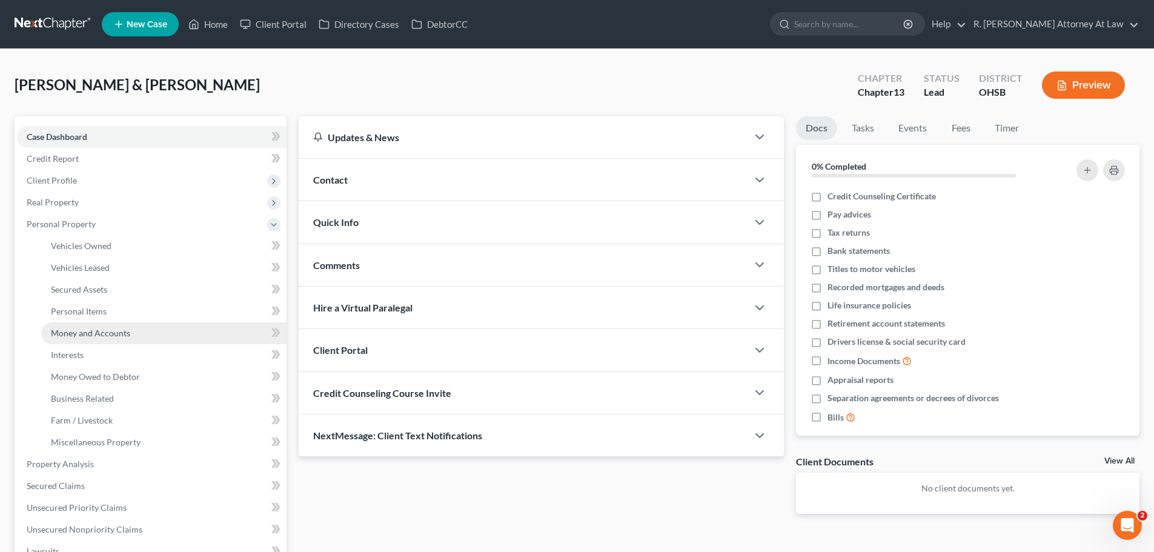
click at [122, 331] on span "Money and Accounts" at bounding box center [90, 333] width 79 height 10
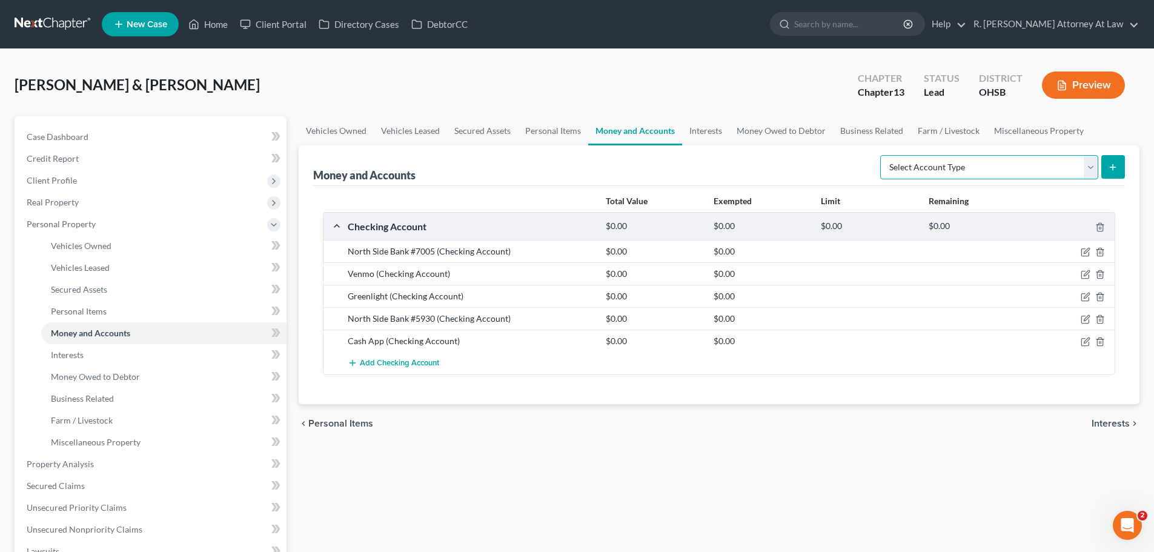
click at [984, 171] on select "Select Account Type Brokerage Cash on Hand Certificates of Deposit Checking Acc…" at bounding box center [989, 167] width 218 height 24
select select "savings"
click at [883, 155] on select "Select Account Type Brokerage Cash on Hand Certificates of Deposit Checking Acc…" at bounding box center [989, 167] width 218 height 24
click at [1116, 165] on icon "submit" at bounding box center [1113, 167] width 10 height 10
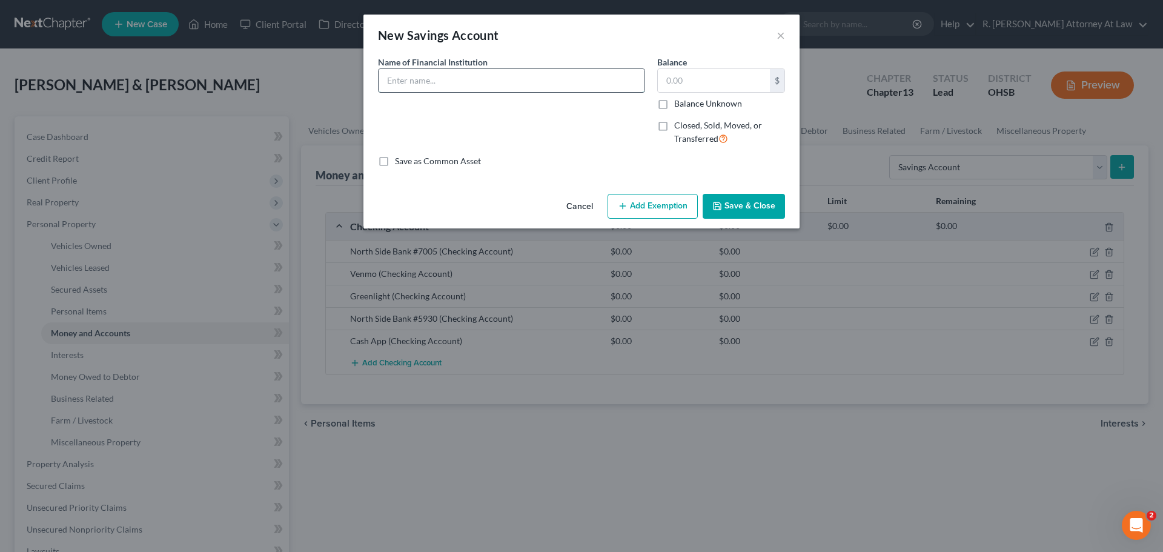
click at [428, 76] on input "text" at bounding box center [512, 80] width 266 height 23
type input "Savings #5814"
click at [730, 202] on button "Save & Close" at bounding box center [744, 206] width 82 height 25
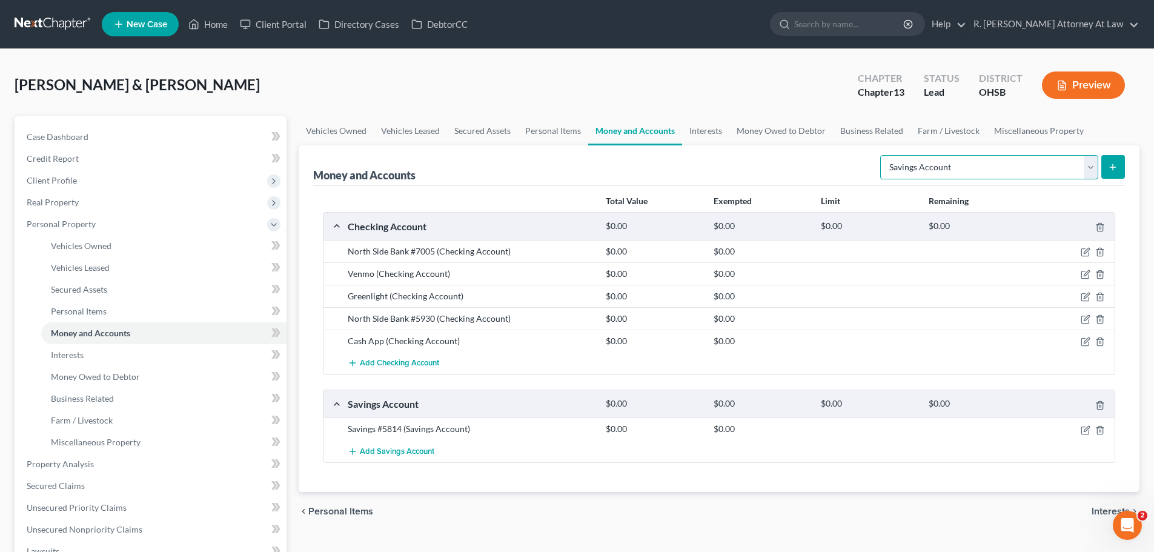
click at [953, 172] on select "Select Account Type Brokerage Cash on Hand Certificates of Deposit Checking Acc…" at bounding box center [989, 167] width 218 height 24
select select "checking"
click at [883, 155] on select "Select Account Type Brokerage Cash on Hand Certificates of Deposit Checking Acc…" at bounding box center [989, 167] width 218 height 24
click at [1112, 167] on icon "submit" at bounding box center [1113, 167] width 10 height 10
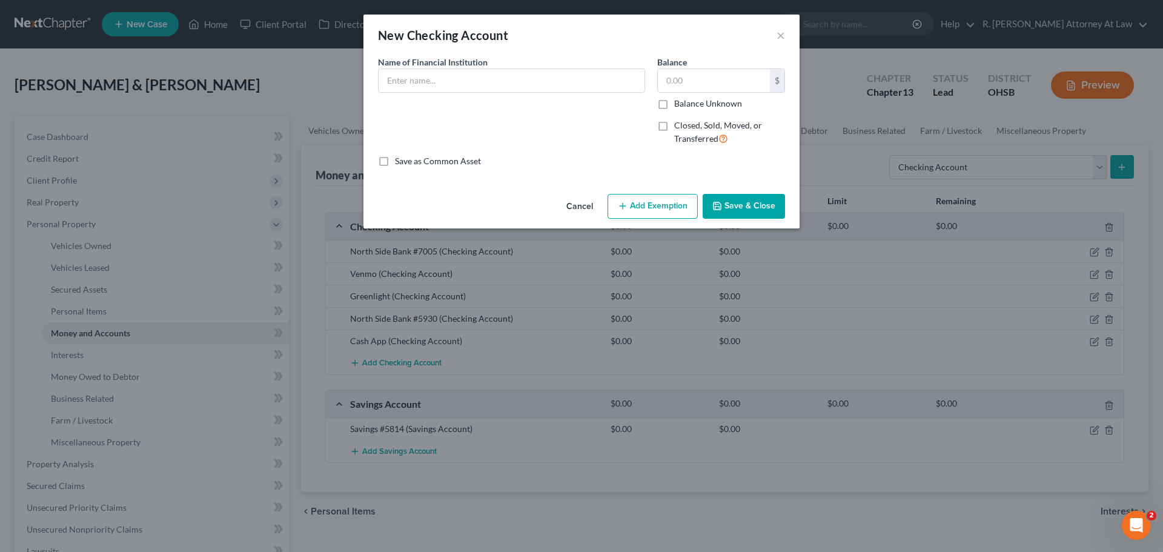
click at [479, 95] on div "Common Asset Select Name of Financial Institution * Balance $ Balance Unknown B…" at bounding box center [581, 111] width 407 height 111
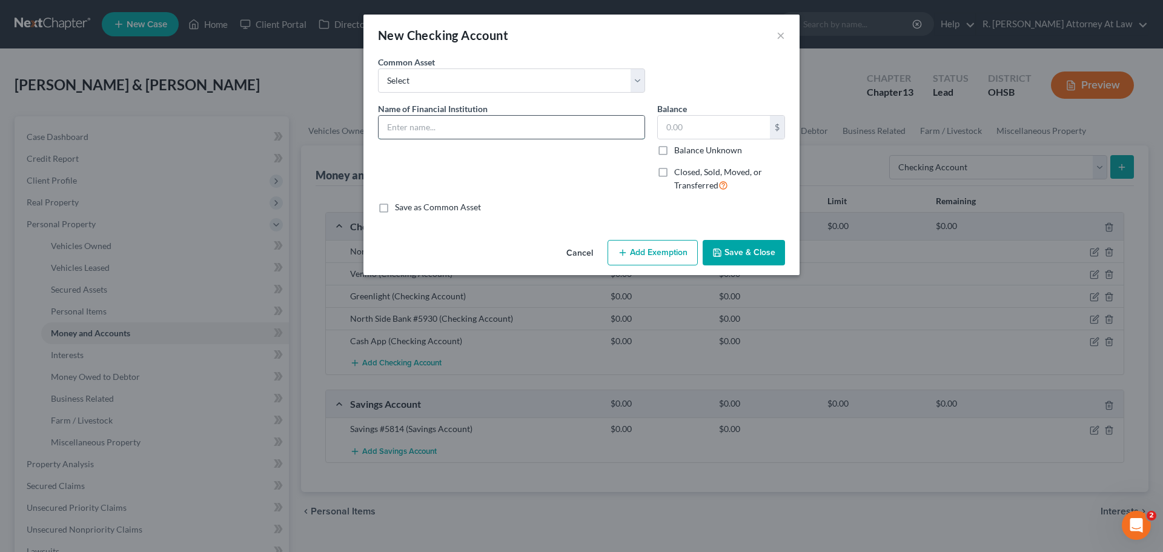
click at [446, 118] on input "text" at bounding box center [512, 127] width 266 height 23
type input "PayPal"
click at [702, 248] on div "Cancel Add Exemption Save & Close" at bounding box center [582, 255] width 436 height 40
click at [719, 249] on icon "button" at bounding box center [718, 253] width 10 height 10
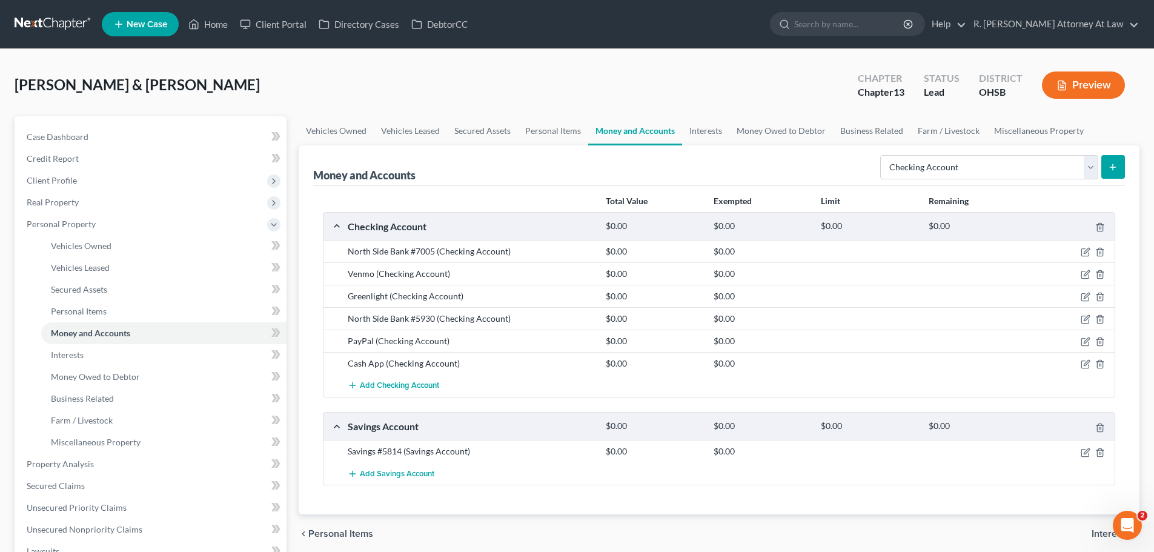
click at [1109, 167] on icon "submit" at bounding box center [1113, 167] width 10 height 10
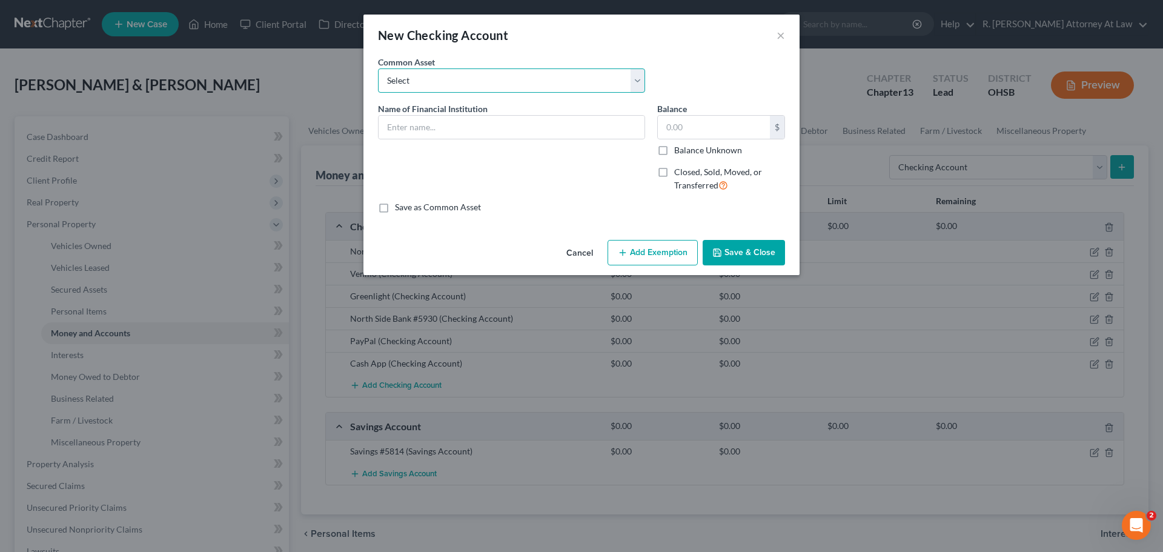
click at [437, 81] on select "Select Kemba Credit Union Checking" at bounding box center [511, 80] width 267 height 24
click at [464, 73] on select "Select Kemba Credit Union Checking" at bounding box center [511, 80] width 267 height 24
drag, startPoint x: 440, startPoint y: 131, endPoint x: 447, endPoint y: 134, distance: 7.7
click at [441, 131] on input "text" at bounding box center [512, 127] width 266 height 23
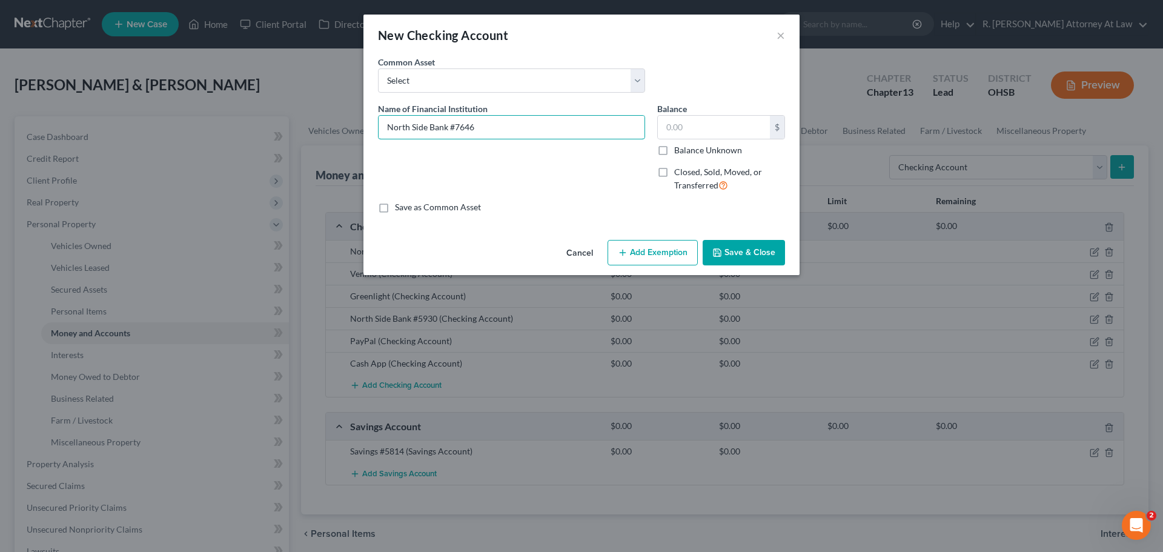
type input "North Side Bank #7646"
click at [739, 247] on button "Save & Close" at bounding box center [744, 252] width 82 height 25
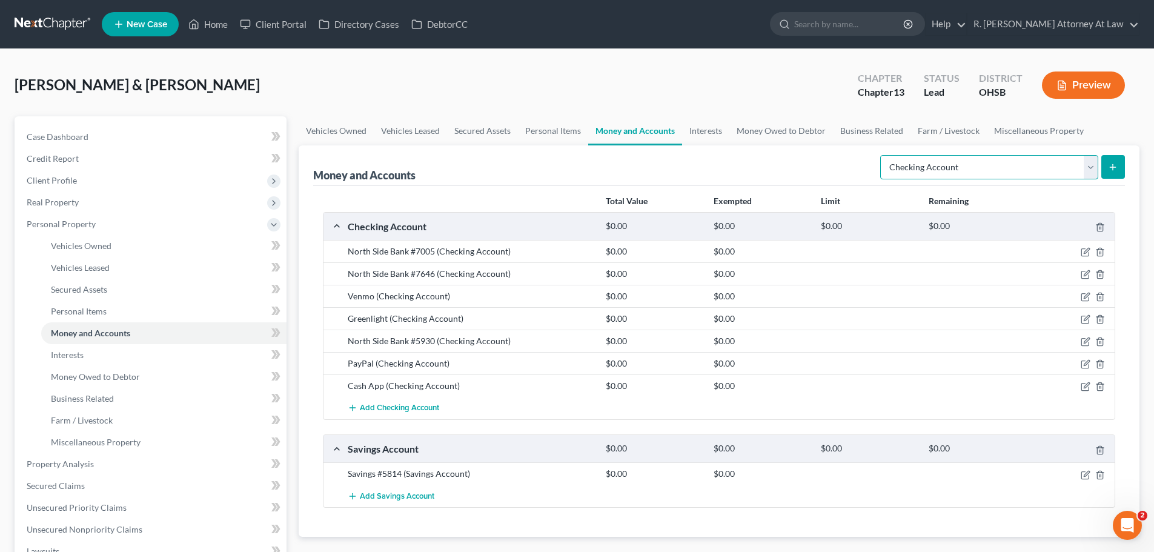
click at [911, 165] on select "Select Account Type Brokerage Cash on Hand Certificates of Deposit Checking Acc…" at bounding box center [989, 167] width 218 height 24
click at [719, 136] on link "Interests" at bounding box center [705, 130] width 47 height 29
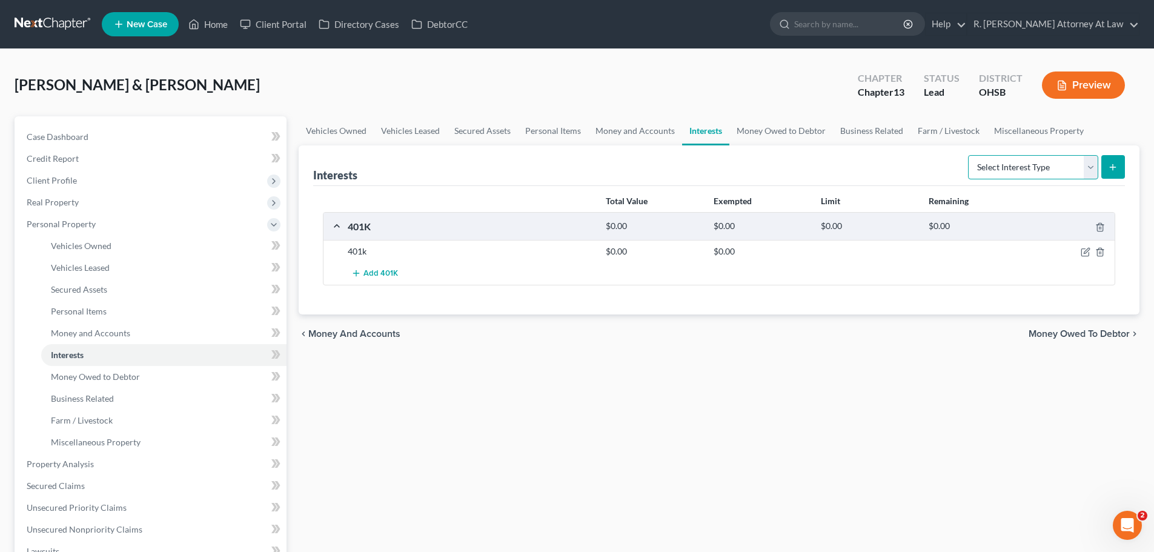
click at [1003, 171] on select "Select Interest Type 401K Annuity Bond Education IRA Government Bond Government…" at bounding box center [1033, 167] width 130 height 24
click at [1013, 172] on select "Select Interest Type 401K Annuity Bond Education IRA Government Bond Government…" at bounding box center [1033, 167] width 130 height 24
click at [854, 131] on link "Business Related" at bounding box center [872, 130] width 78 height 29
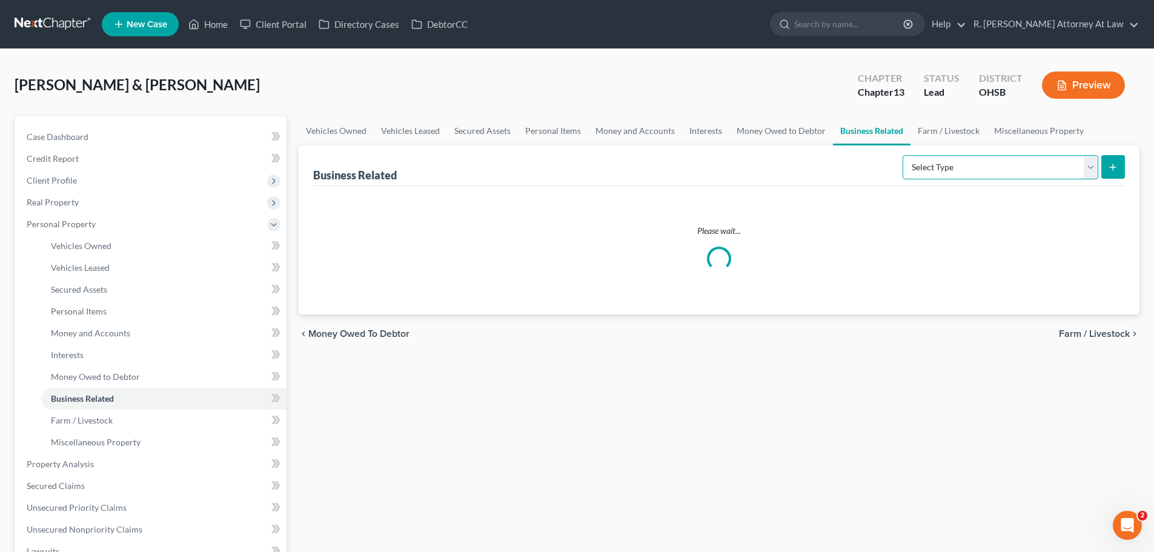
click at [974, 168] on select "Select Type Customer Lists Franchises Inventory Licenses Machinery Office Equip…" at bounding box center [1001, 167] width 196 height 24
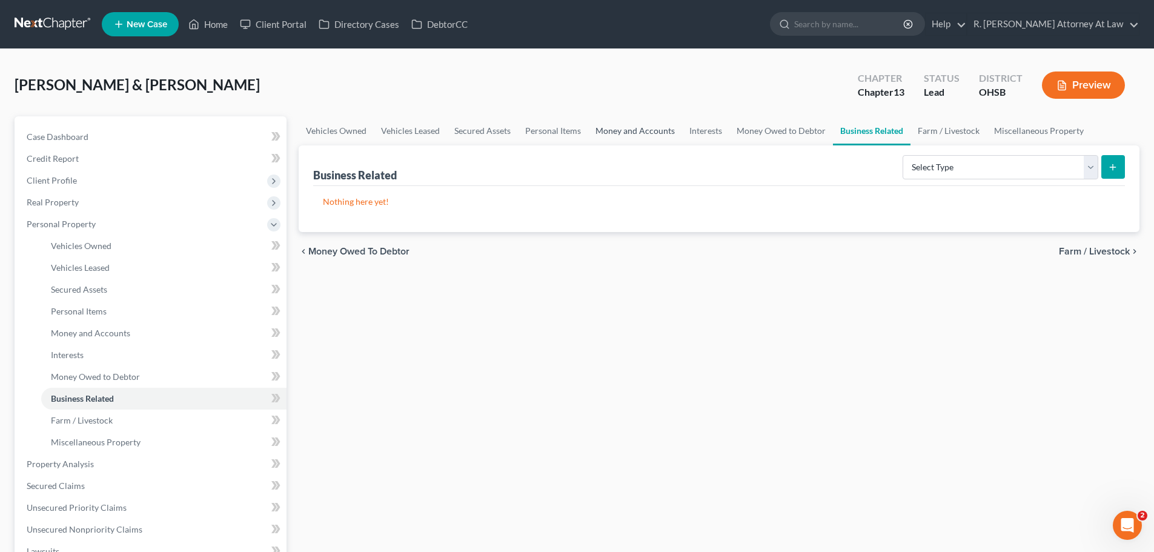
click at [638, 131] on link "Money and Accounts" at bounding box center [635, 130] width 94 height 29
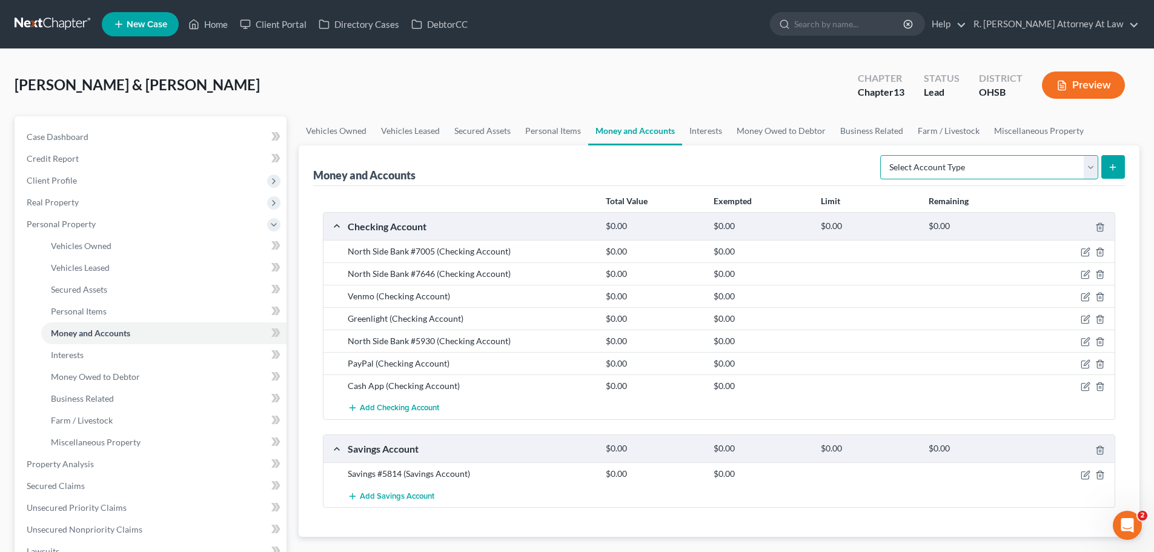
click at [914, 161] on select "Select Account Type Brokerage Cash on Hand Certificates of Deposit Checking Acc…" at bounding box center [989, 167] width 218 height 24
select select "other"
click at [883, 155] on select "Select Account Type Brokerage Cash on Hand Certificates of Deposit Checking Acc…" at bounding box center [989, 167] width 218 height 24
click at [1108, 172] on button "submit" at bounding box center [1114, 167] width 24 height 24
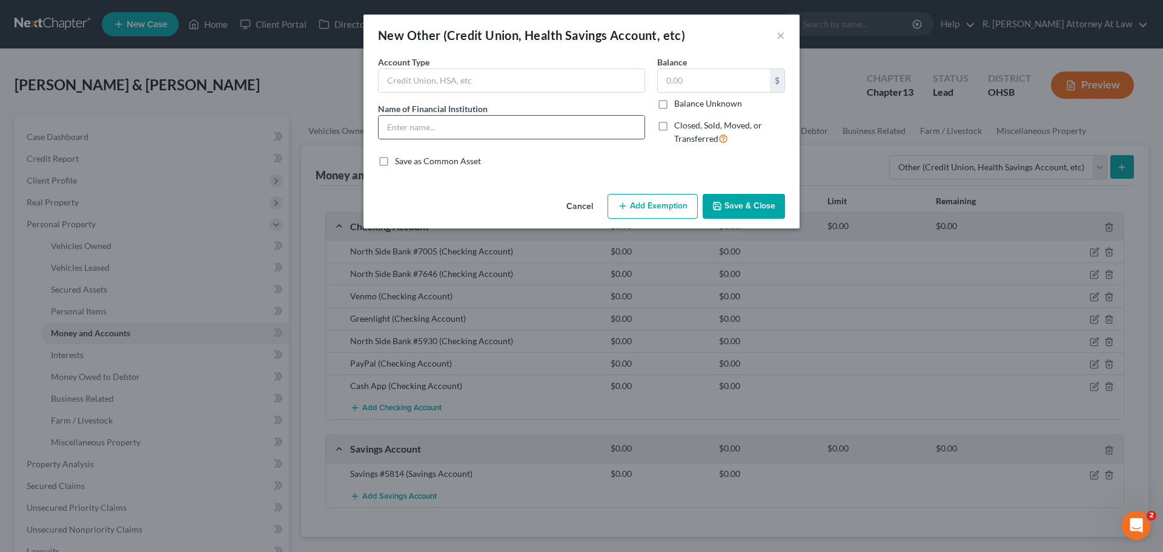
click at [416, 115] on div at bounding box center [511, 127] width 267 height 24
click at [420, 127] on input "text" at bounding box center [512, 127] width 266 height 23
type input "[PERSON_NAME] [PERSON_NAME] Investments"
click at [748, 216] on button "Save & Close" at bounding box center [744, 206] width 82 height 25
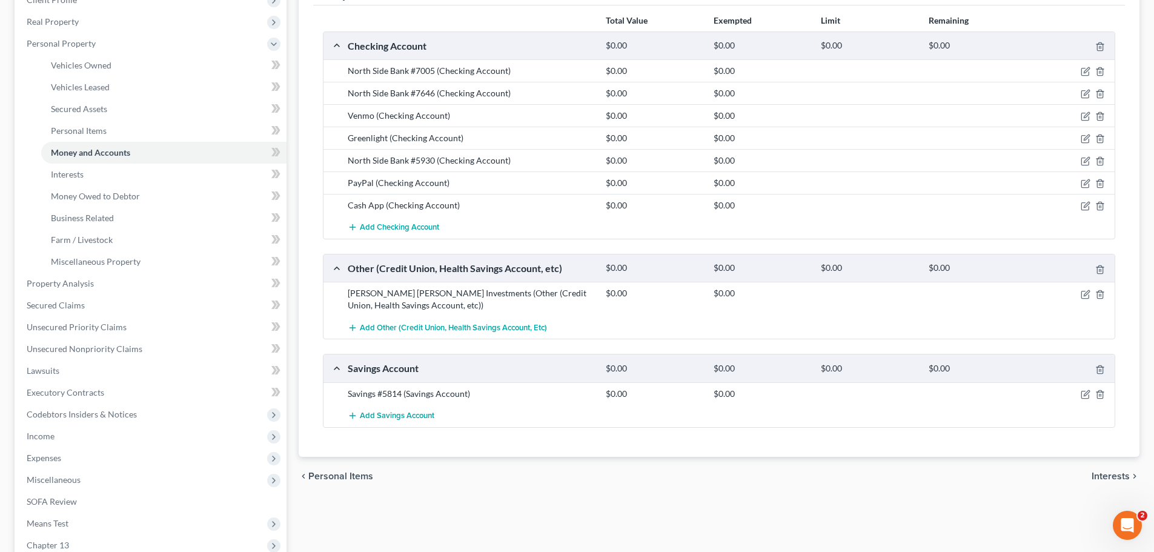
scroll to position [182, 0]
click at [41, 432] on span "Income" at bounding box center [41, 435] width 28 height 10
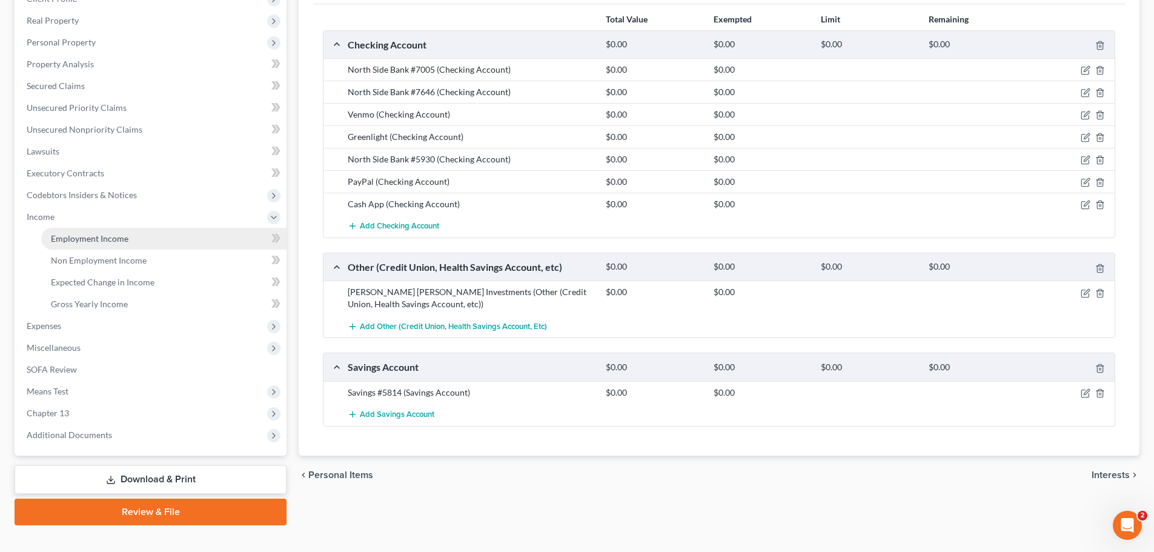
drag, startPoint x: 75, startPoint y: 238, endPoint x: 86, endPoint y: 237, distance: 11.5
click at [76, 238] on span "Employment Income" at bounding box center [90, 238] width 78 height 10
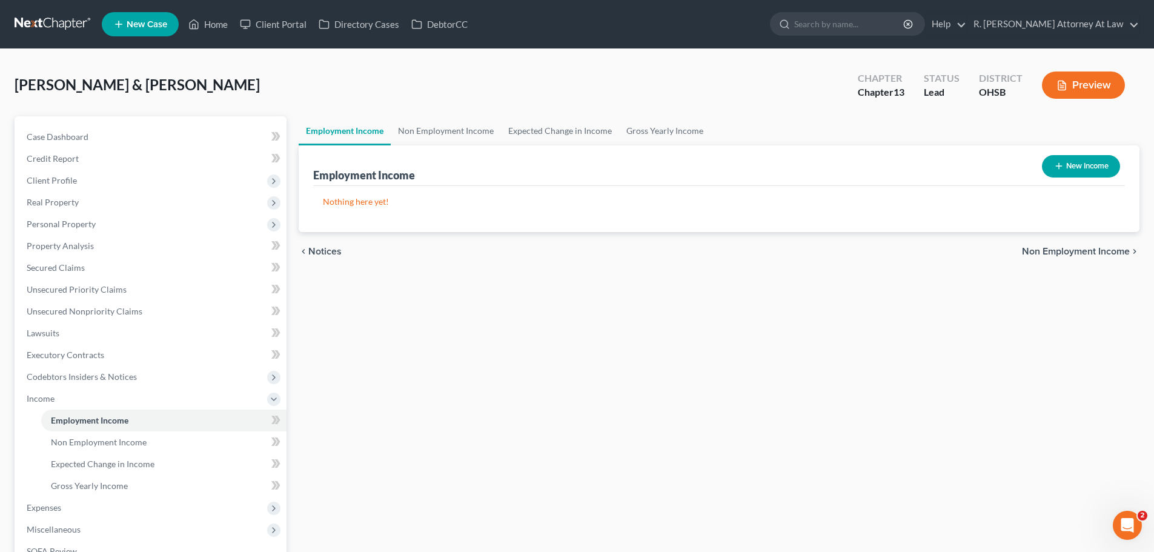
click at [1088, 164] on button "New Income" at bounding box center [1081, 166] width 78 height 22
select select "0"
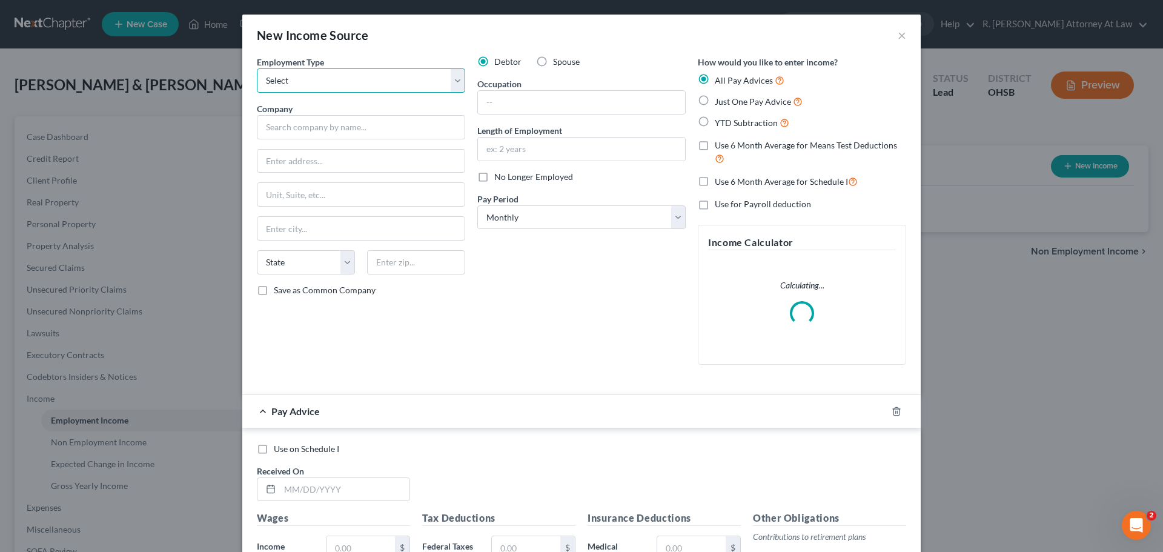
click at [319, 91] on select "Select Full or [DEMOGRAPHIC_DATA] Employment Self Employment" at bounding box center [361, 80] width 208 height 24
select select "0"
click at [257, 68] on select "Select Full or [DEMOGRAPHIC_DATA] Employment Self Employment" at bounding box center [361, 80] width 208 height 24
click at [715, 101] on label "Just One Pay Advice" at bounding box center [759, 102] width 88 height 14
click at [720, 101] on input "Just One Pay Advice" at bounding box center [724, 99] width 8 height 8
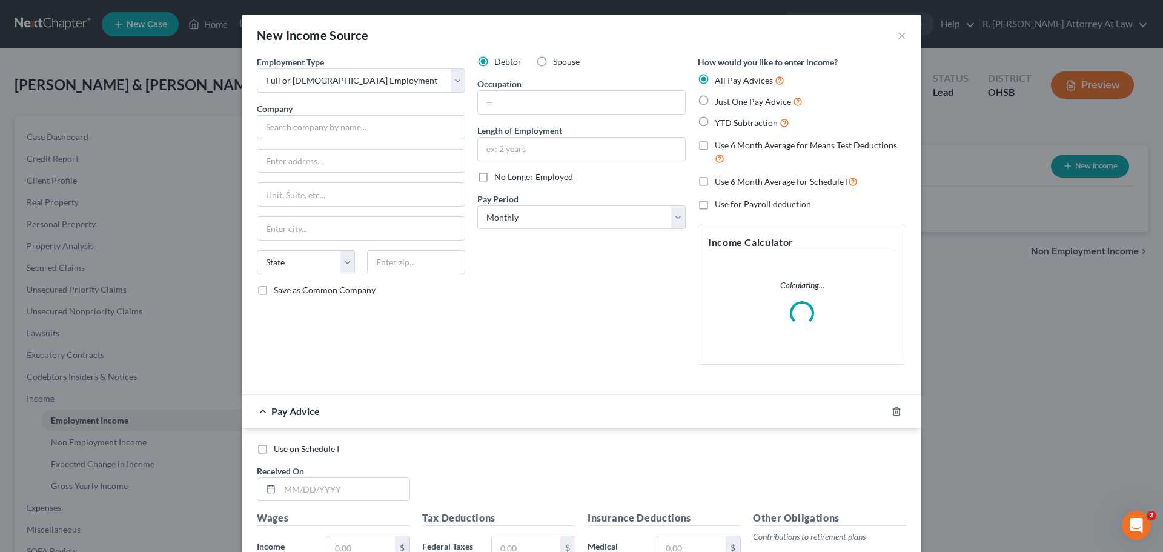
radio input "true"
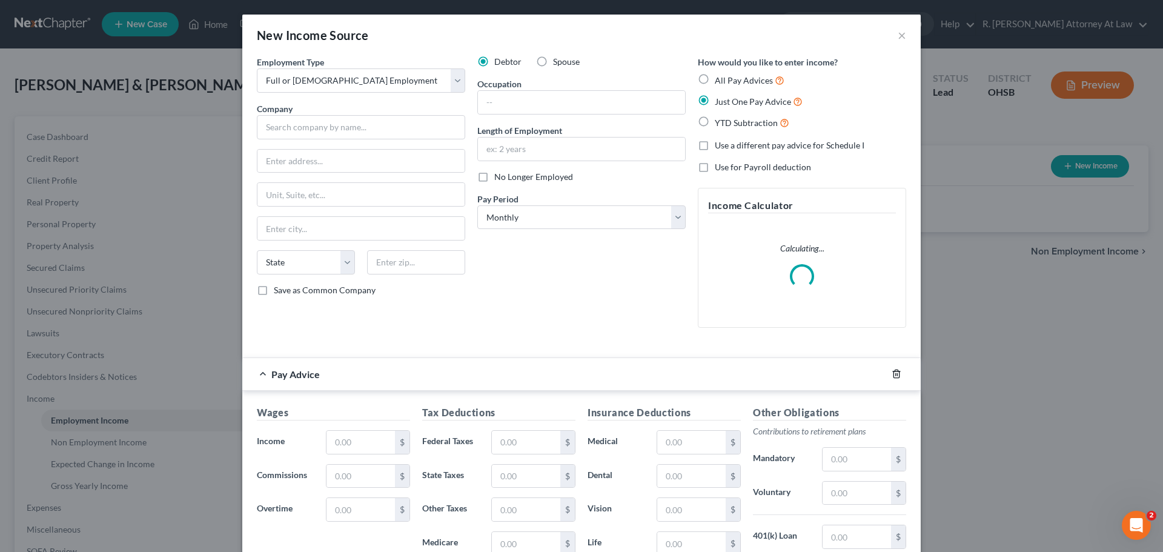
click at [894, 374] on icon "button" at bounding box center [897, 374] width 10 height 10
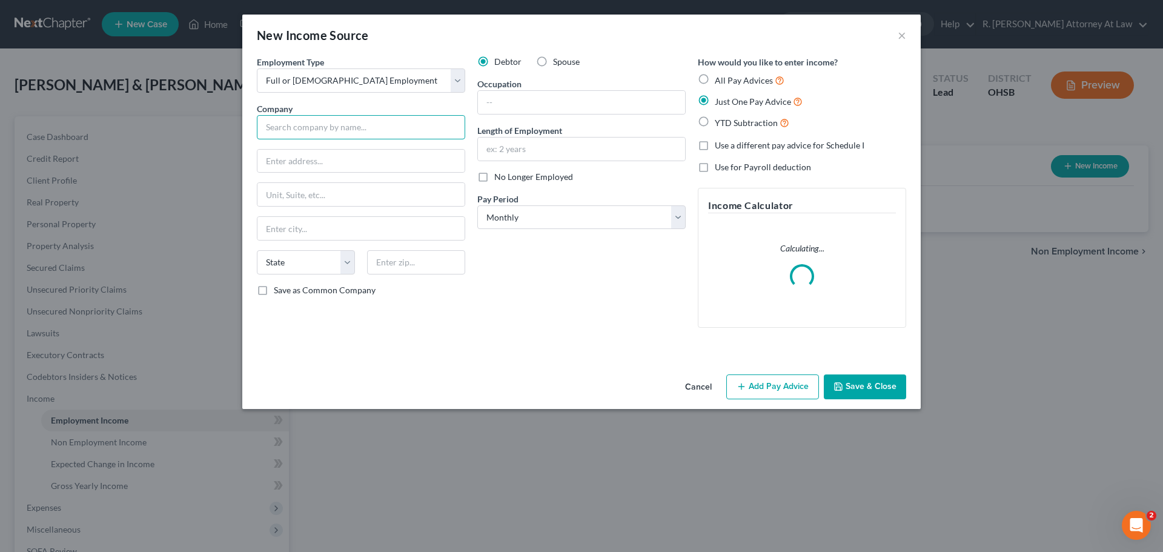
click at [330, 129] on input "text" at bounding box center [361, 127] width 208 height 24
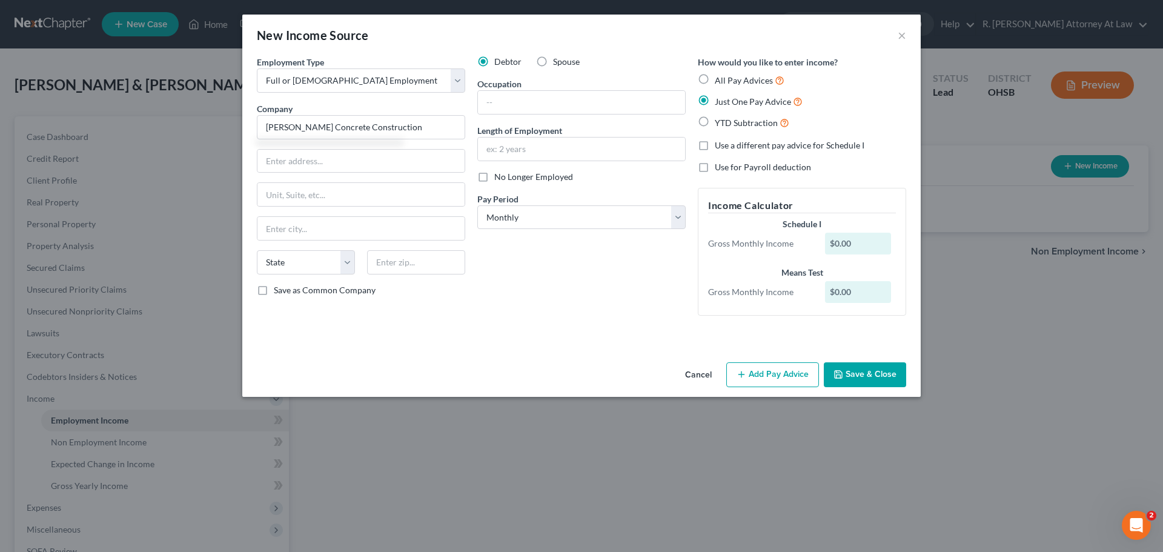
click at [843, 377] on icon "button" at bounding box center [839, 375] width 10 height 10
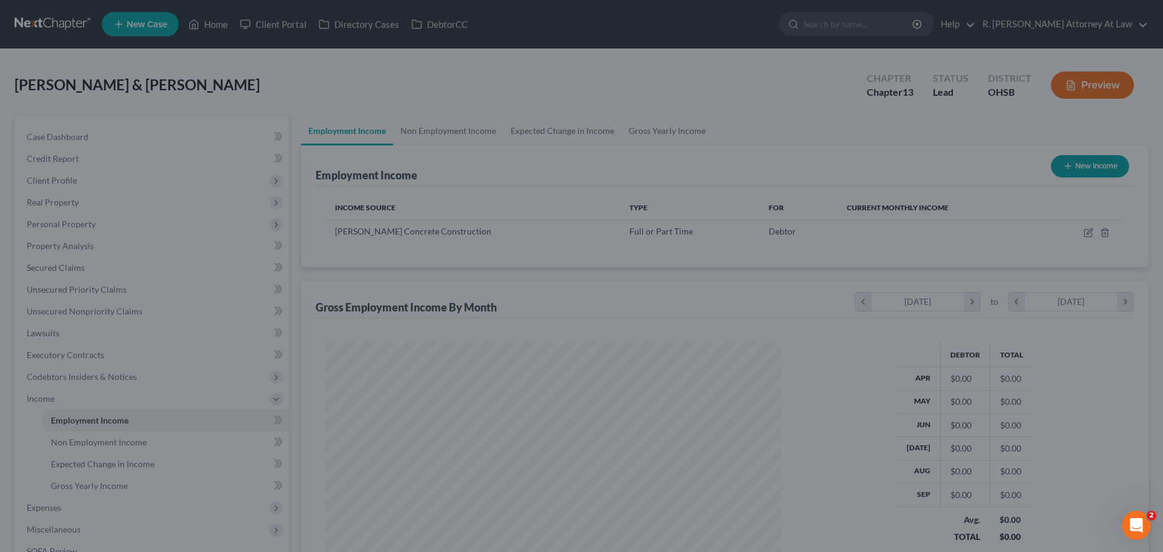
type input "[PERSON_NAME] Concrete Construction"
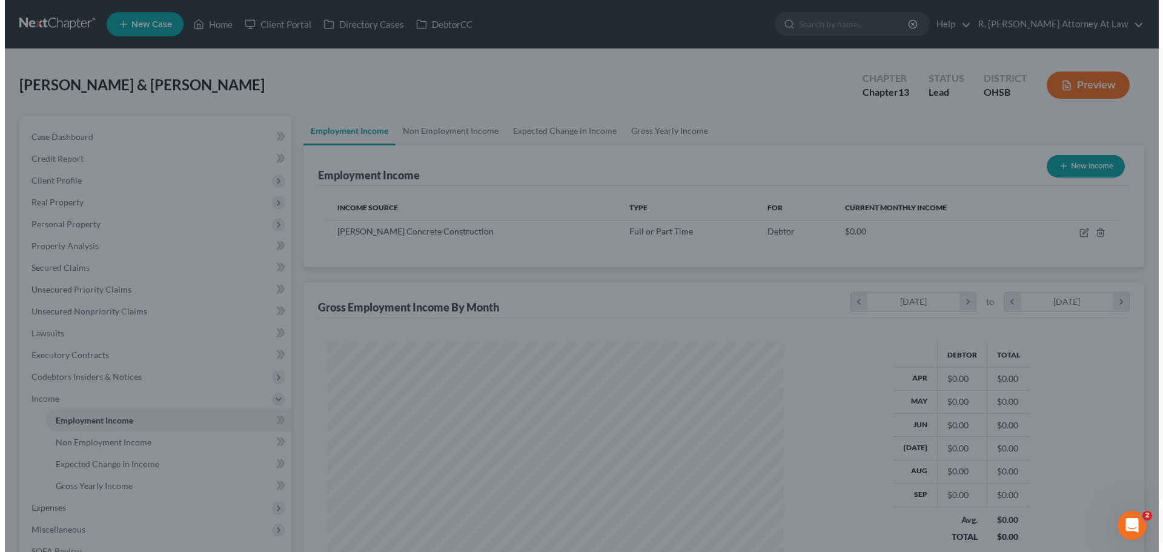
scroll to position [605696, 605446]
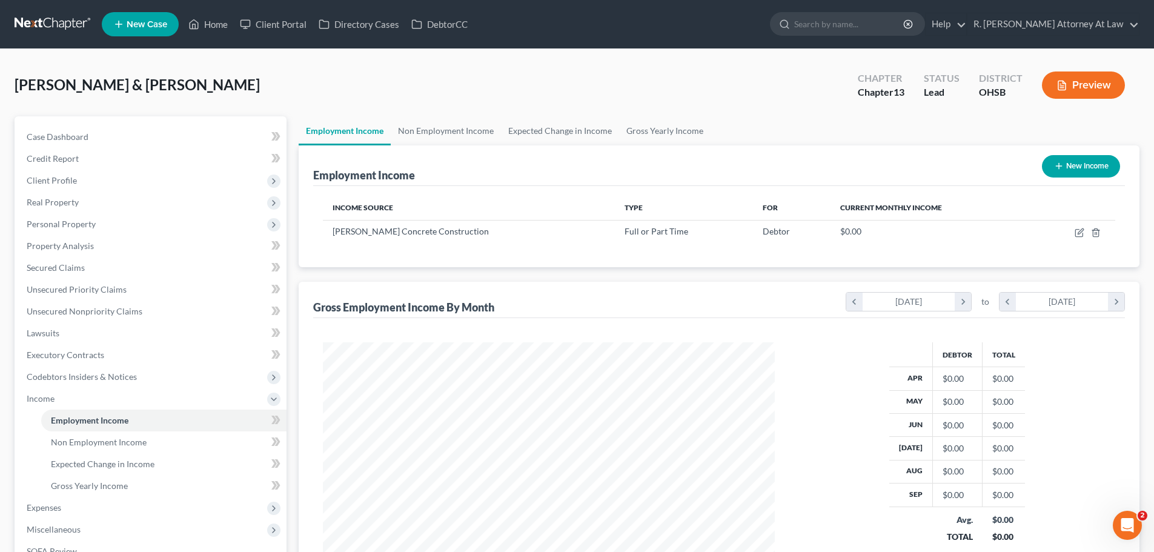
click at [1081, 171] on button "New Income" at bounding box center [1081, 166] width 78 height 22
select select "0"
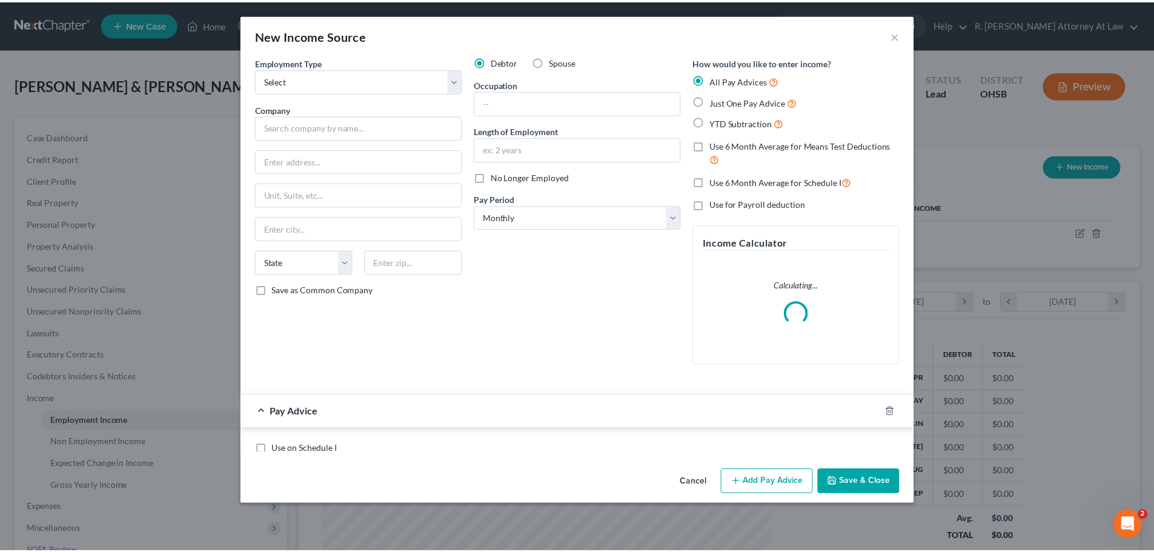
scroll to position [228, 480]
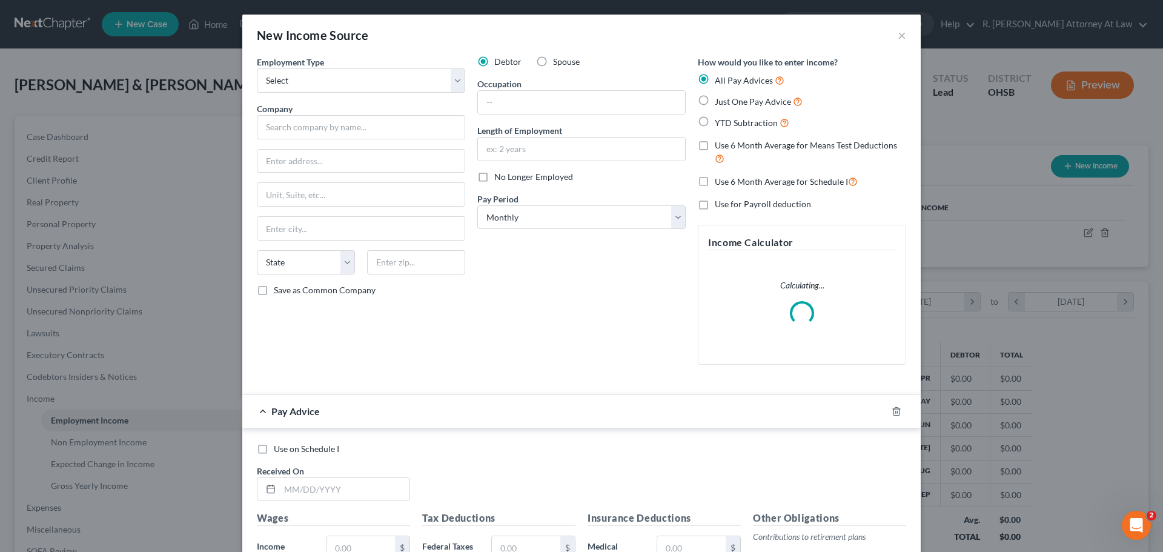
click at [553, 58] on label "Spouse" at bounding box center [566, 62] width 27 height 12
click at [558, 58] on input "Spouse" at bounding box center [562, 60] width 8 height 8
radio input "true"
click at [715, 102] on label "Just One Pay Advice" at bounding box center [759, 102] width 88 height 14
click at [720, 102] on input "Just One Pay Advice" at bounding box center [724, 99] width 8 height 8
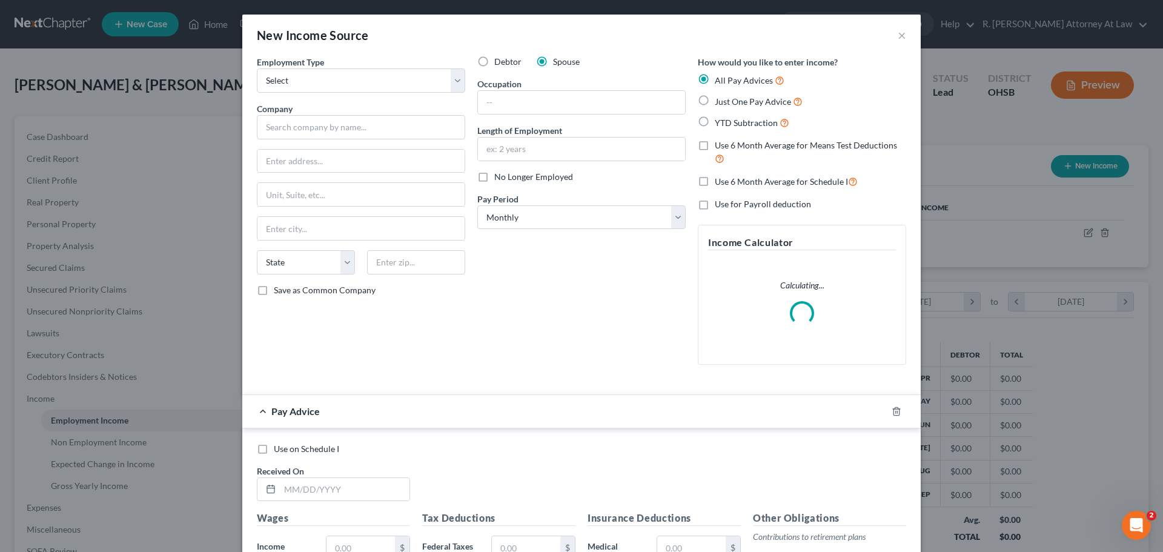
radio input "true"
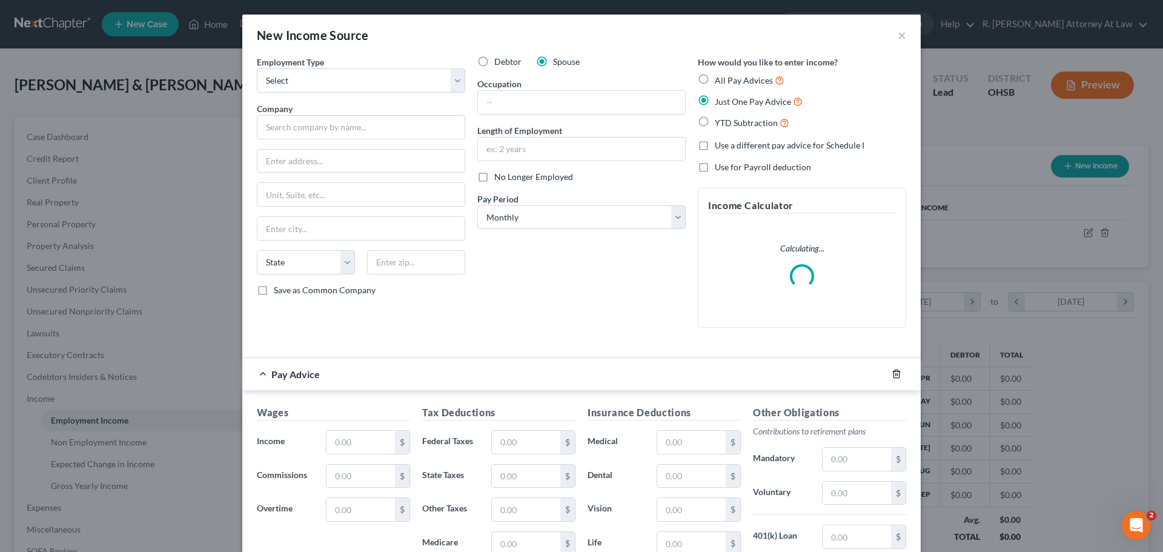
drag, startPoint x: 889, startPoint y: 374, endPoint x: 888, endPoint y: 367, distance: 6.7
click at [892, 373] on icon "button" at bounding box center [897, 374] width 10 height 10
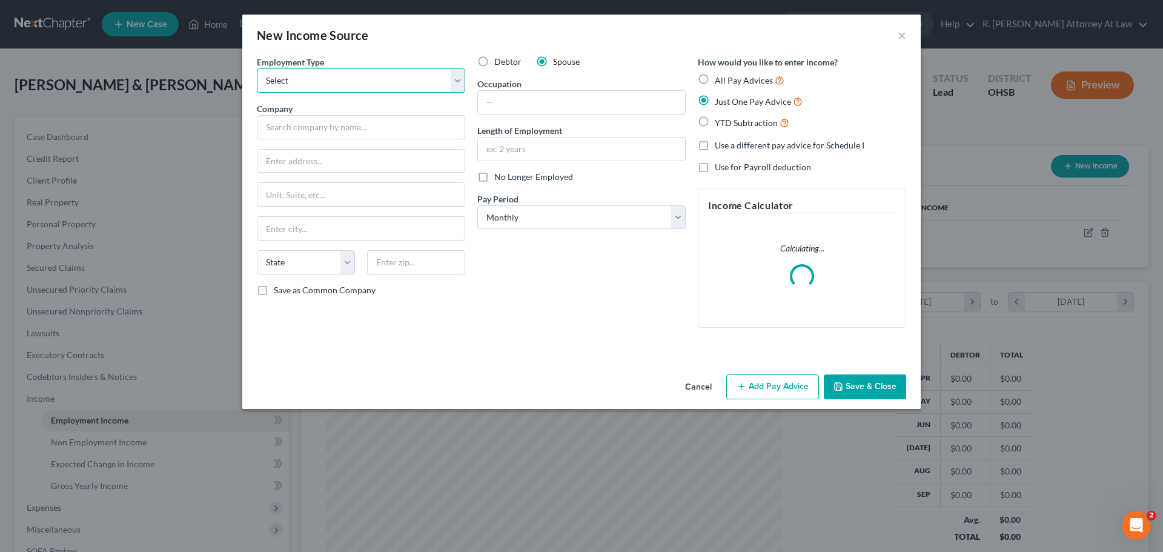
click at [372, 82] on select "Select Full or [DEMOGRAPHIC_DATA] Employment Self Employment" at bounding box center [361, 80] width 208 height 24
select select "0"
click at [257, 68] on select "Select Full or [DEMOGRAPHIC_DATA] Employment Self Employment" at bounding box center [361, 80] width 208 height 24
click at [322, 136] on input "text" at bounding box center [361, 127] width 208 height 24
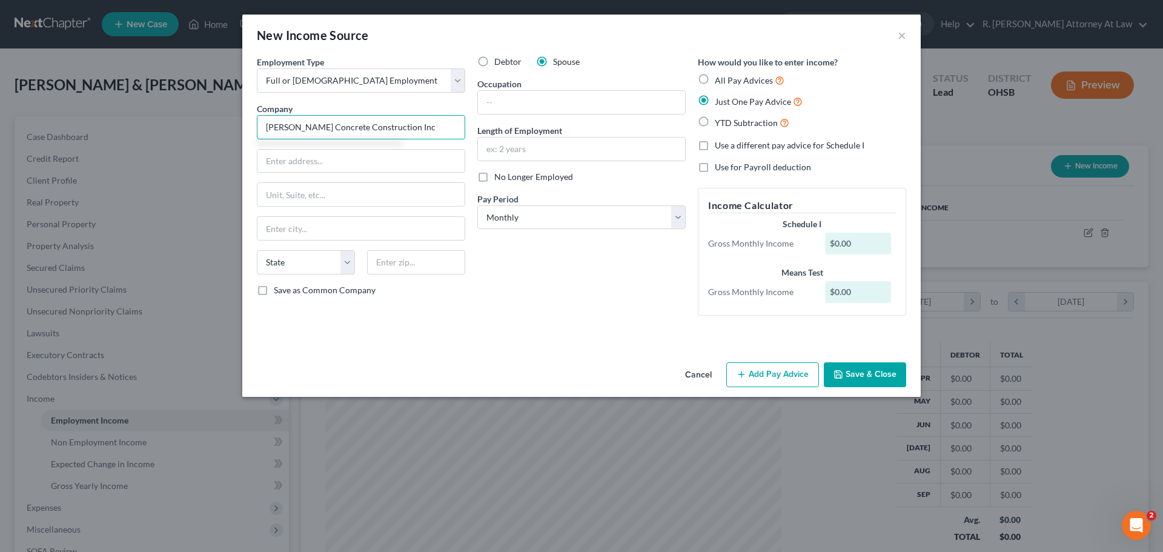
type input "[PERSON_NAME] Concrete Construction Inc"
click at [845, 384] on button "Save & Close" at bounding box center [865, 374] width 82 height 25
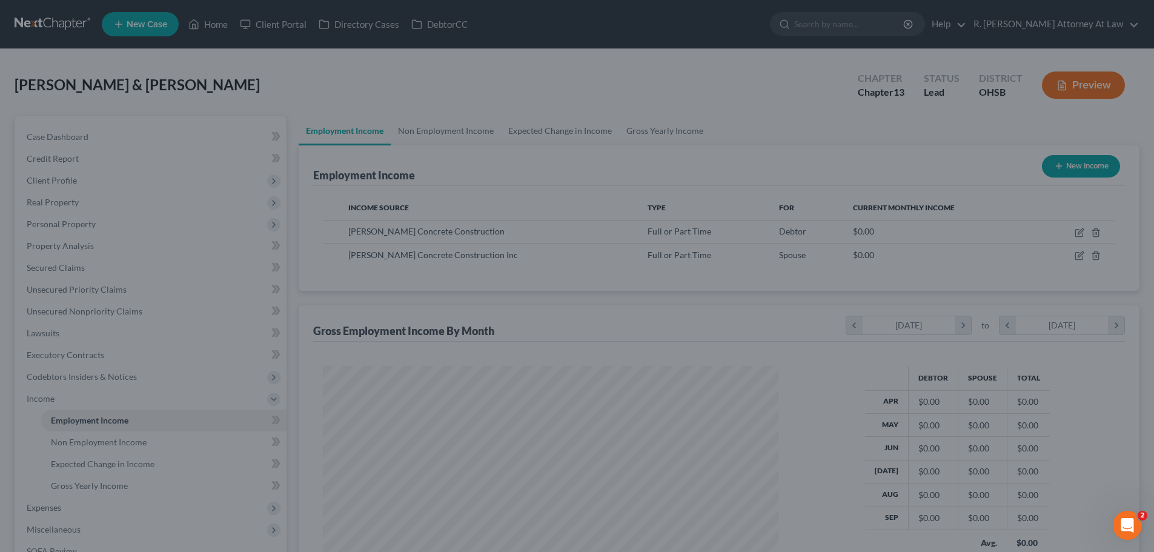
scroll to position [605696, 605446]
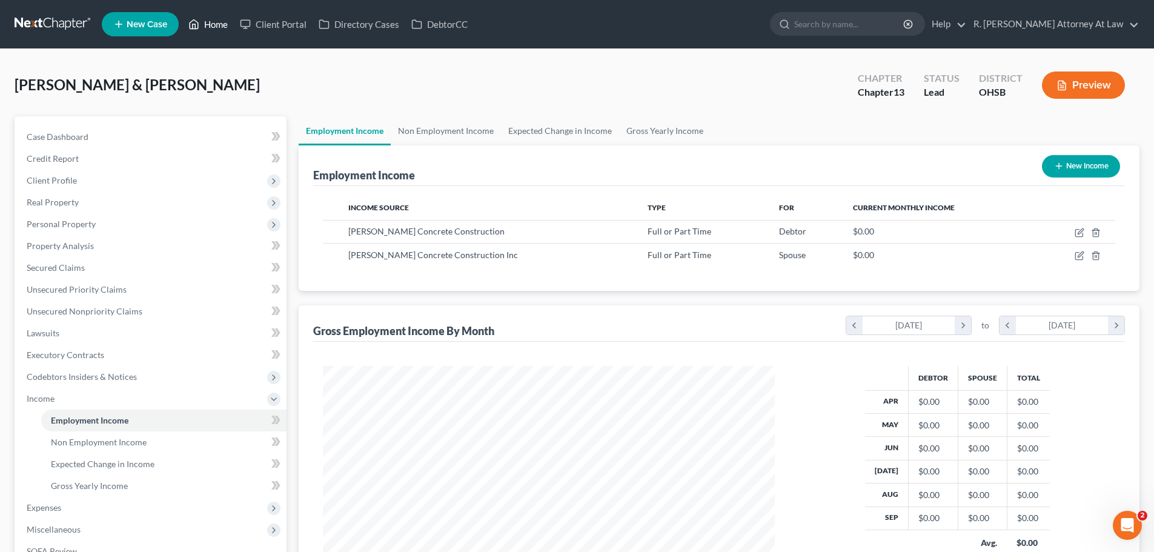
click at [204, 22] on link "Home" at bounding box center [208, 24] width 52 height 22
